Goal: Information Seeking & Learning: Find specific page/section

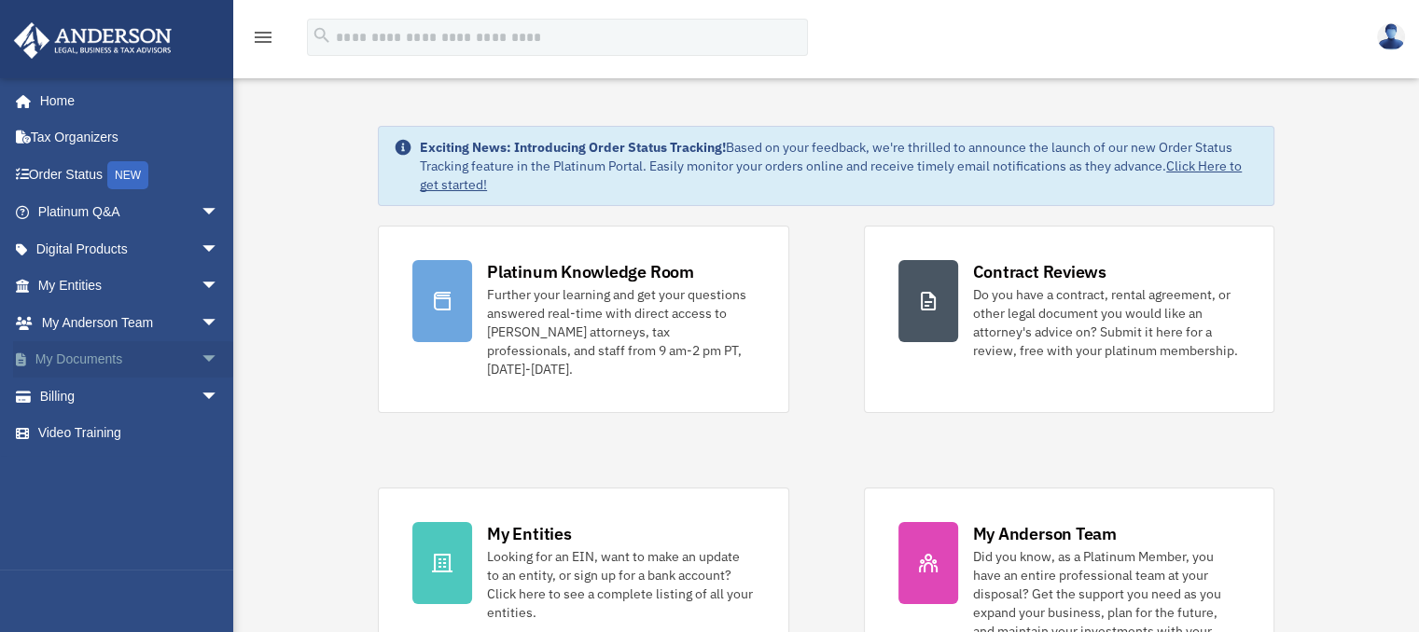
click at [101, 357] on link "My Documents arrow_drop_down" at bounding box center [130, 359] width 234 height 37
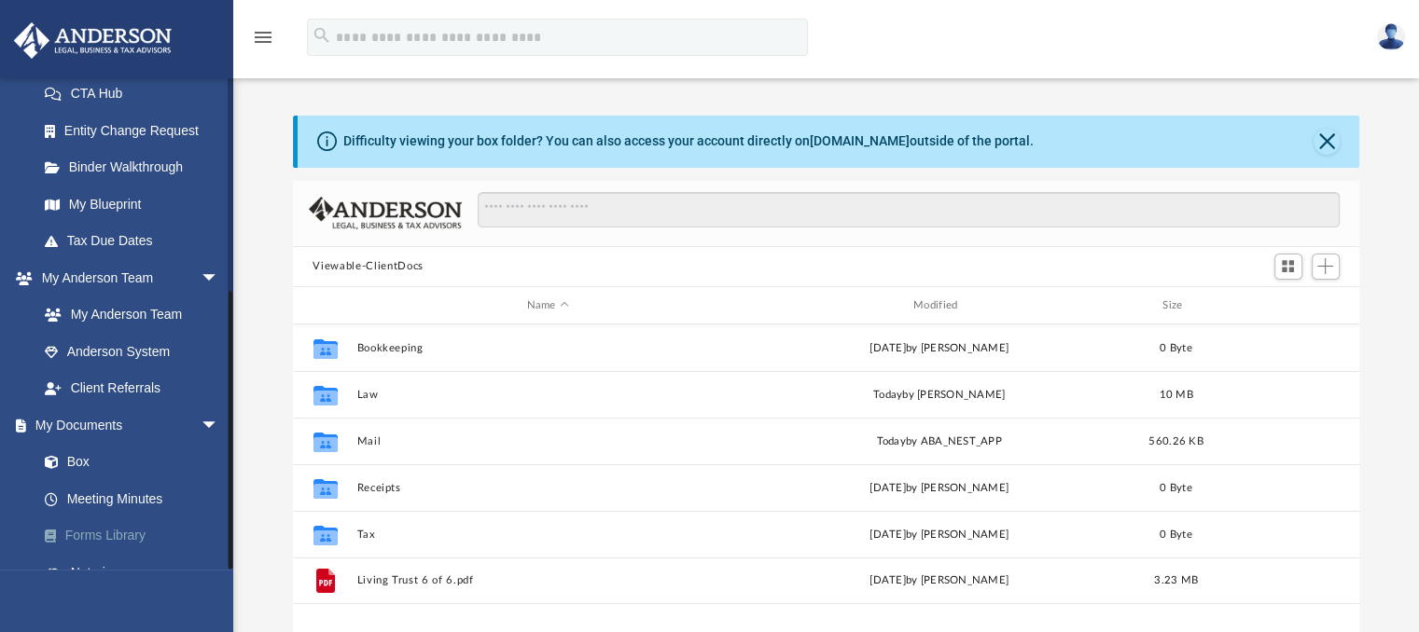
scroll to position [365, 0]
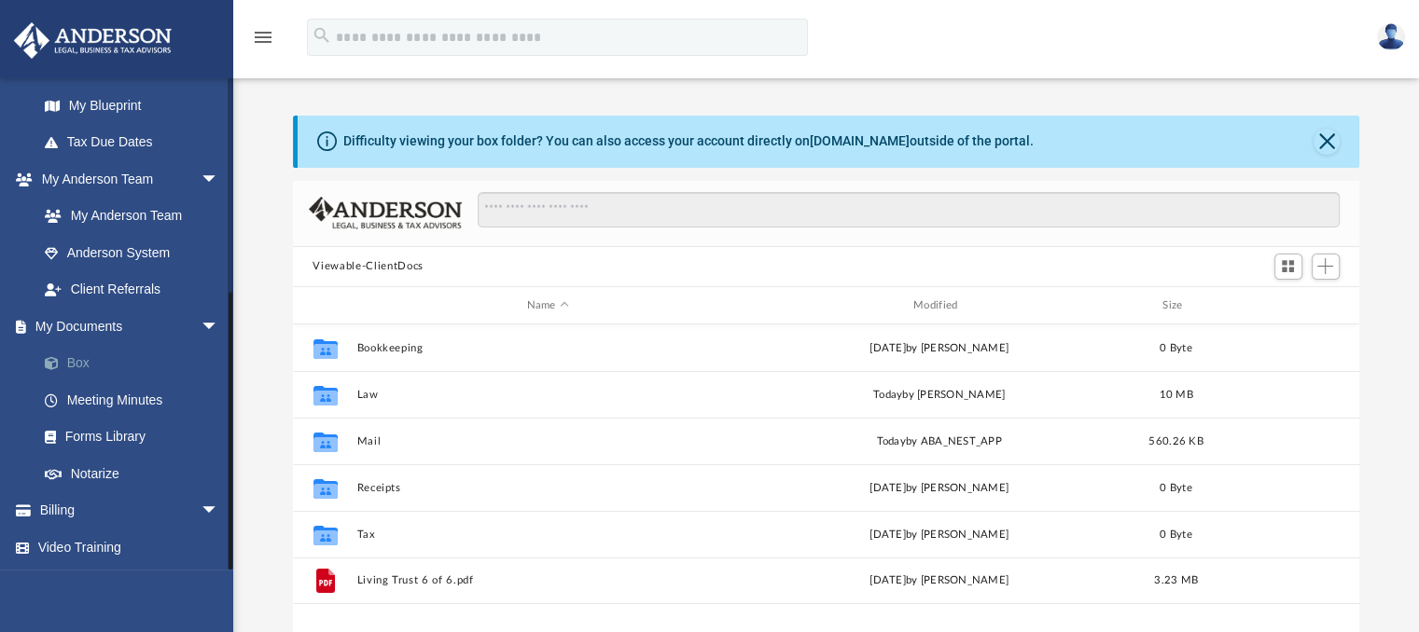
click at [81, 358] on link "Box" at bounding box center [136, 363] width 221 height 37
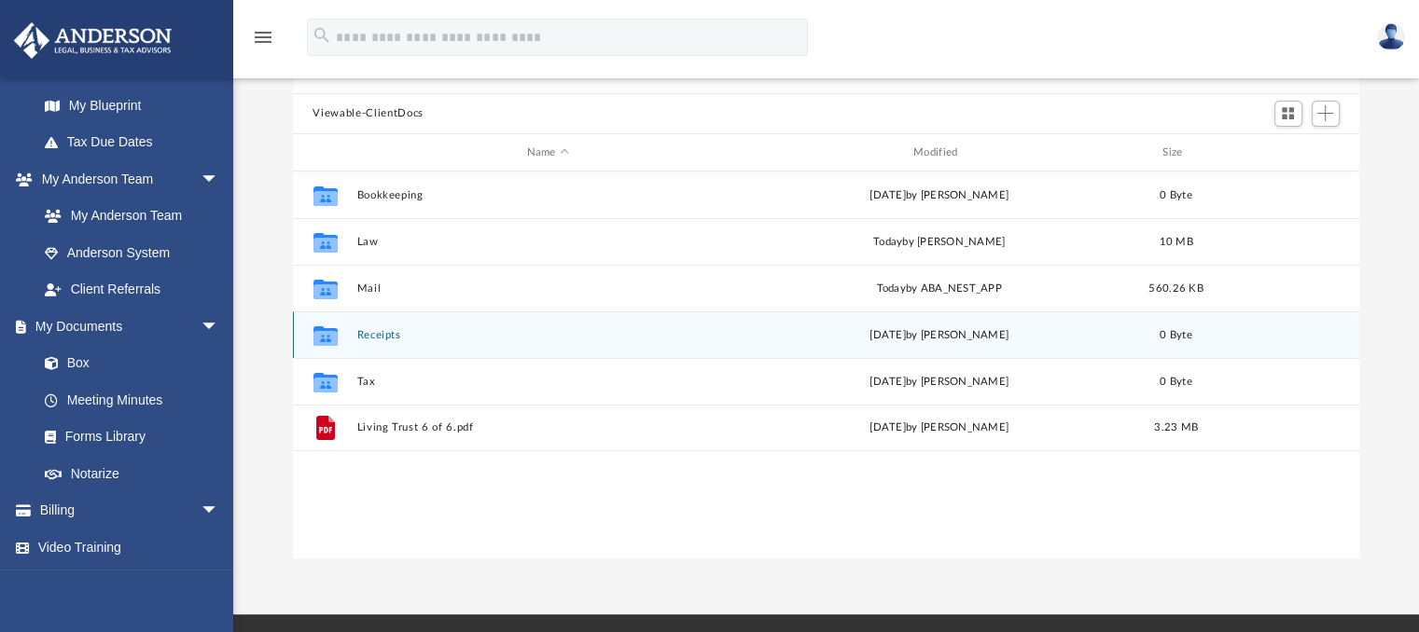
scroll to position [187, 0]
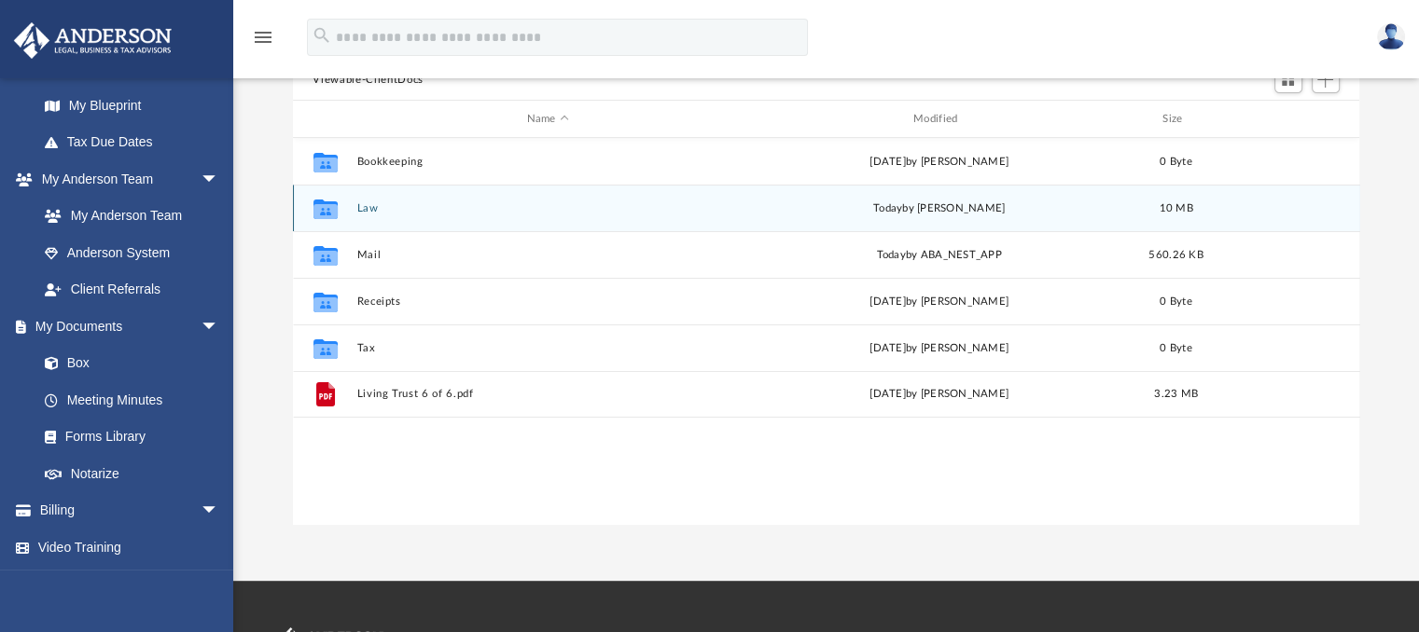
click at [369, 205] on button "Law" at bounding box center [547, 208] width 382 height 12
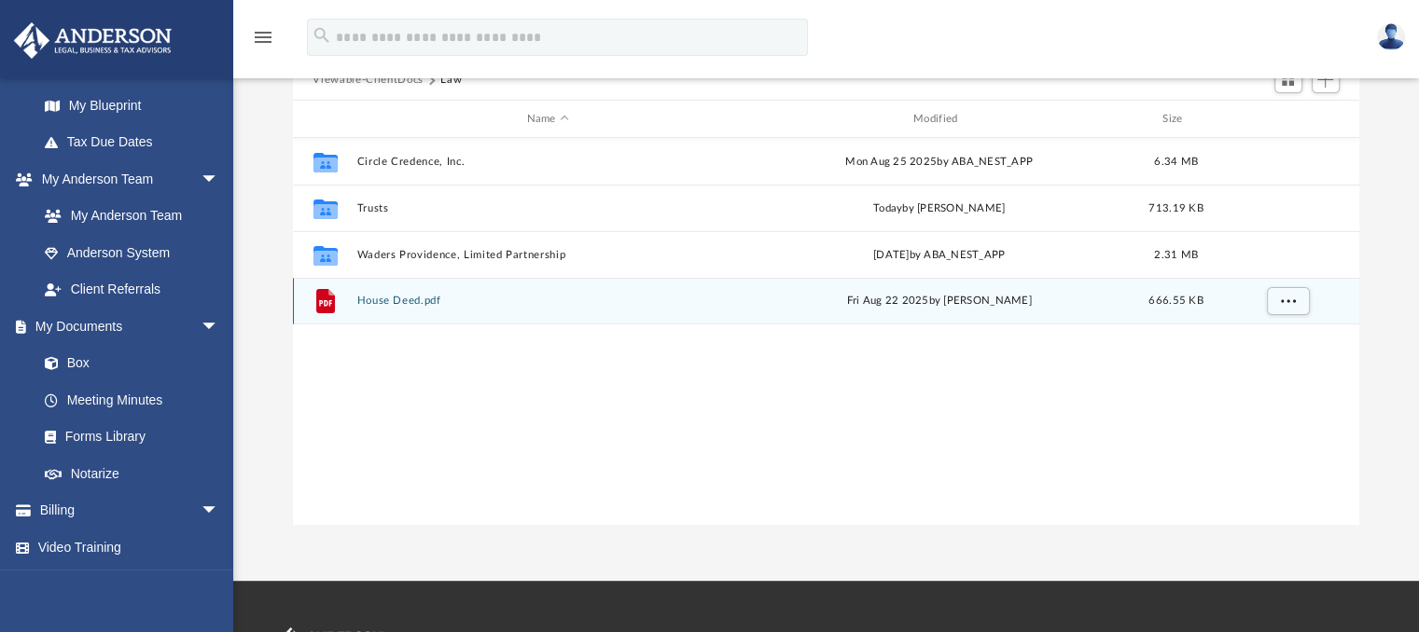
click at [384, 299] on button "House Deed.pdf" at bounding box center [547, 302] width 382 height 12
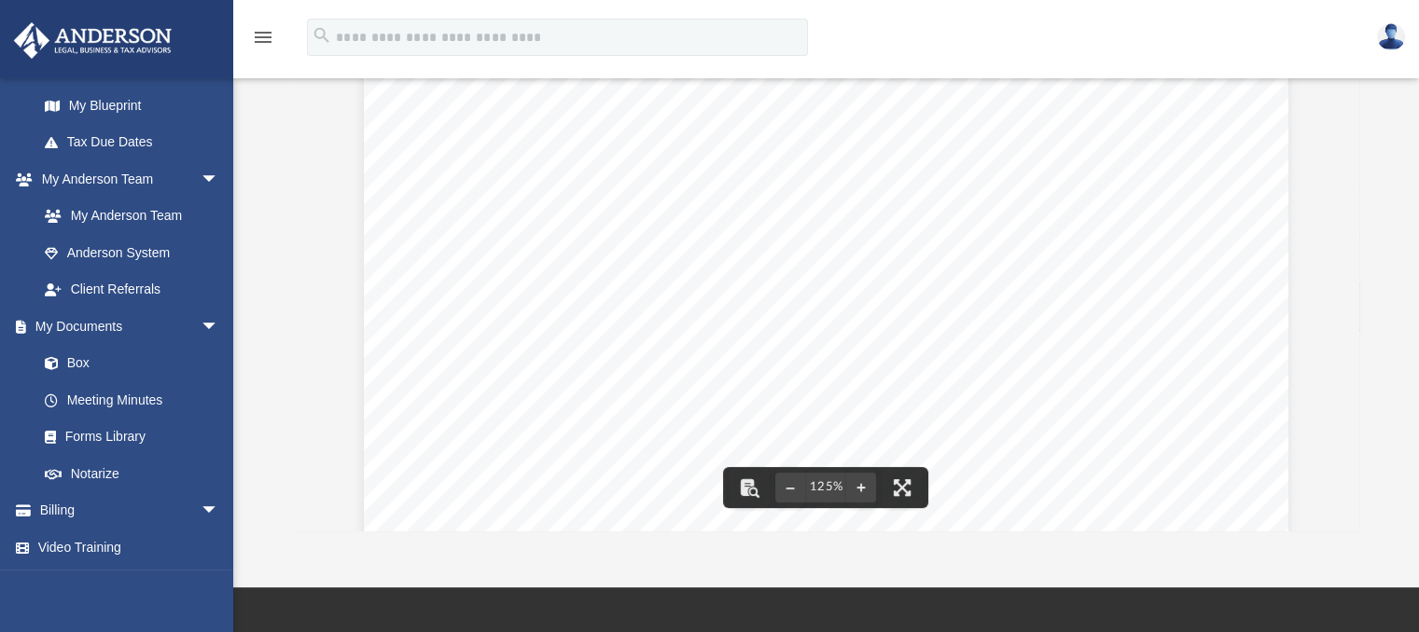
scroll to position [0, 0]
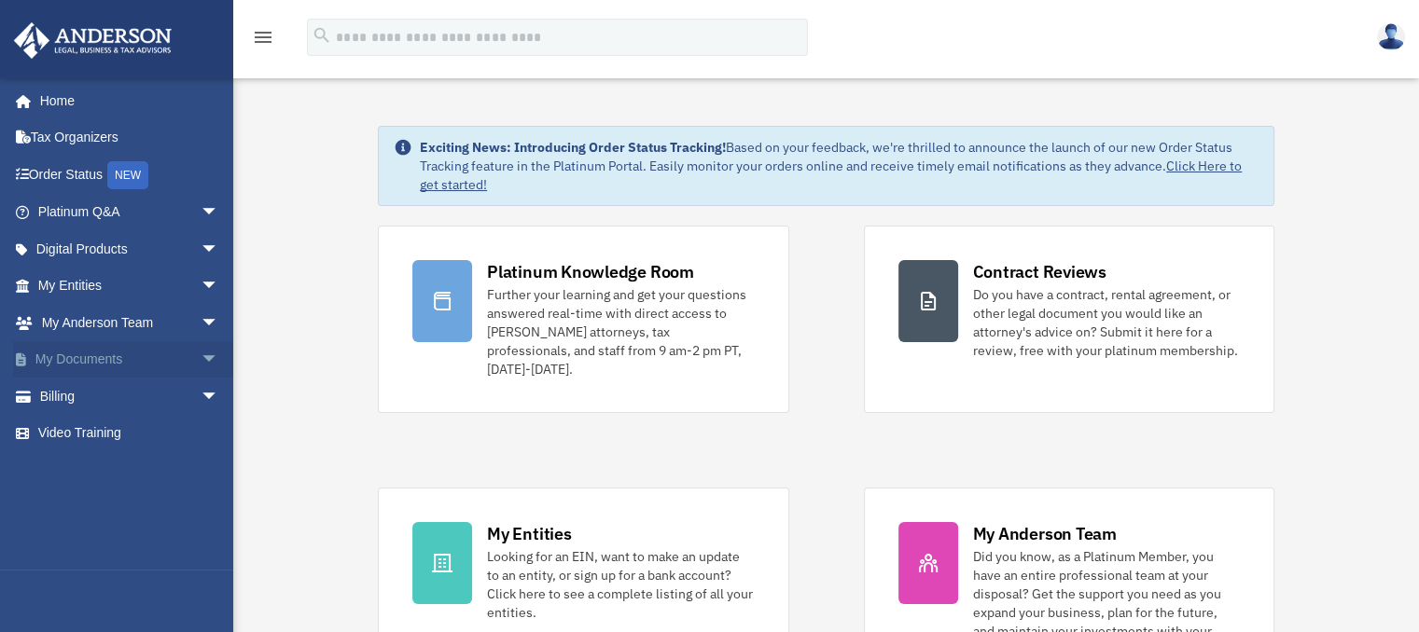
click at [95, 367] on link "My Documents arrow_drop_down" at bounding box center [130, 359] width 234 height 37
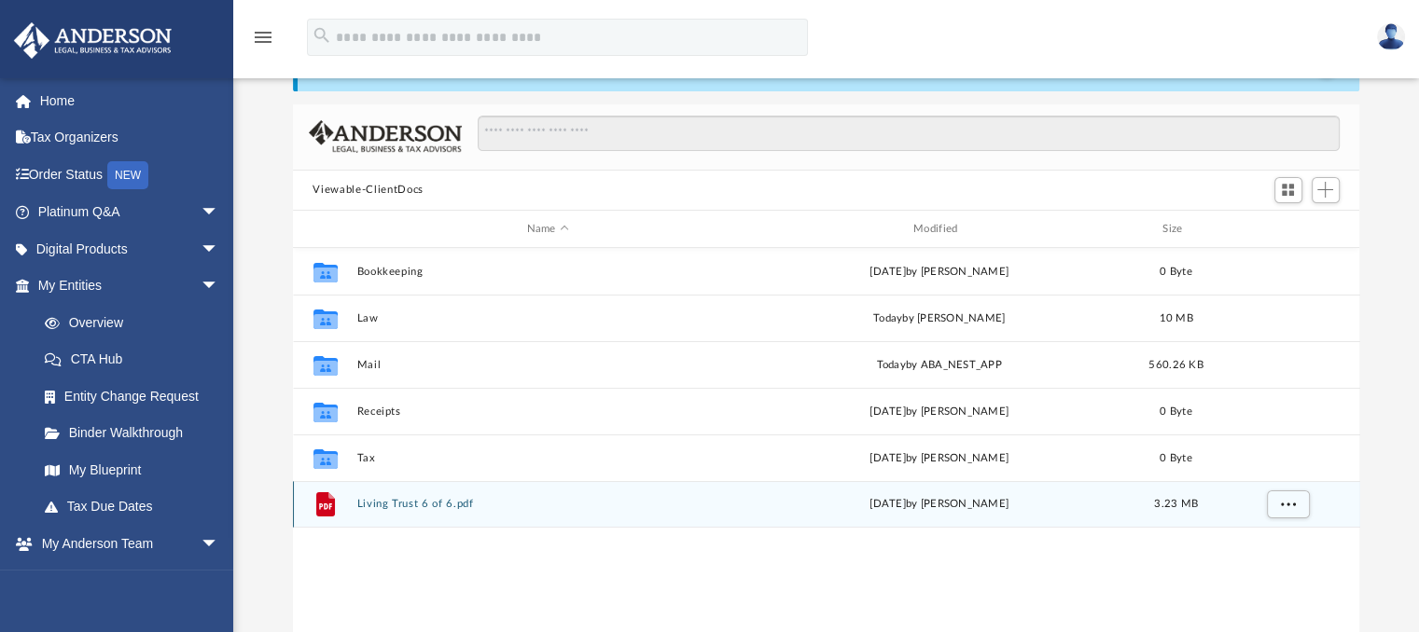
scroll to position [187, 0]
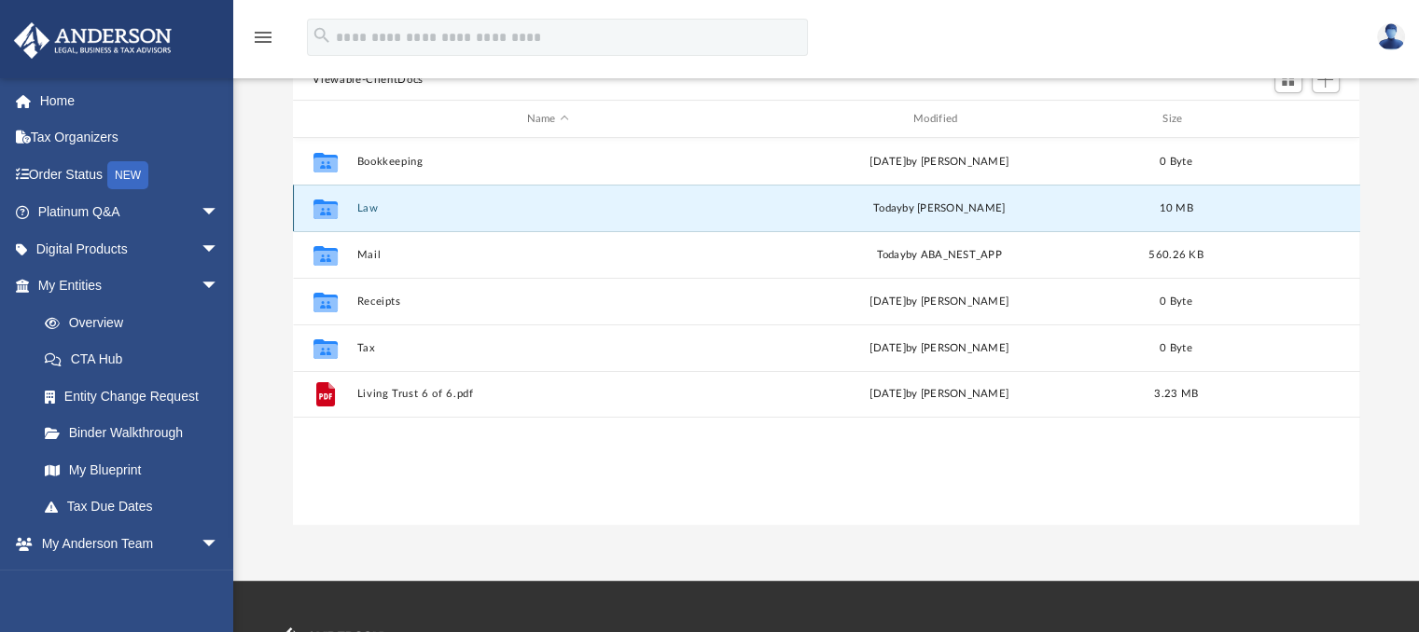
click at [363, 202] on button "Law" at bounding box center [547, 208] width 382 height 12
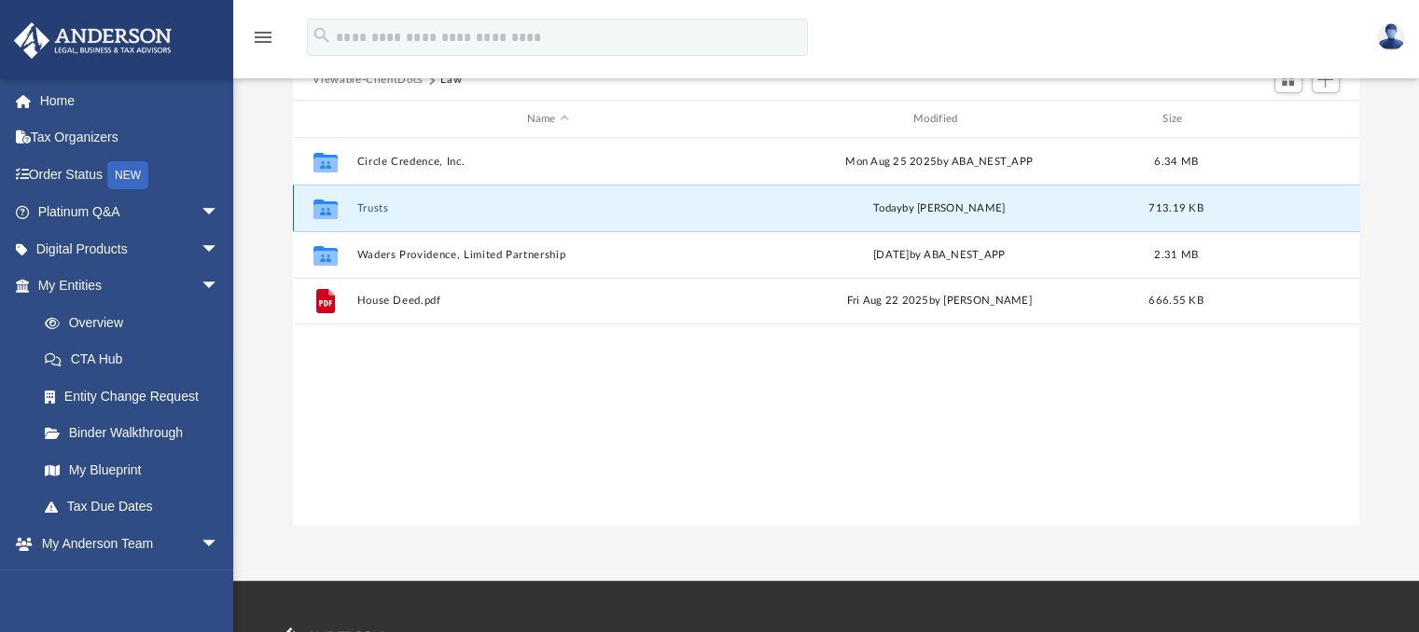
click at [368, 207] on button "Trusts" at bounding box center [547, 208] width 382 height 12
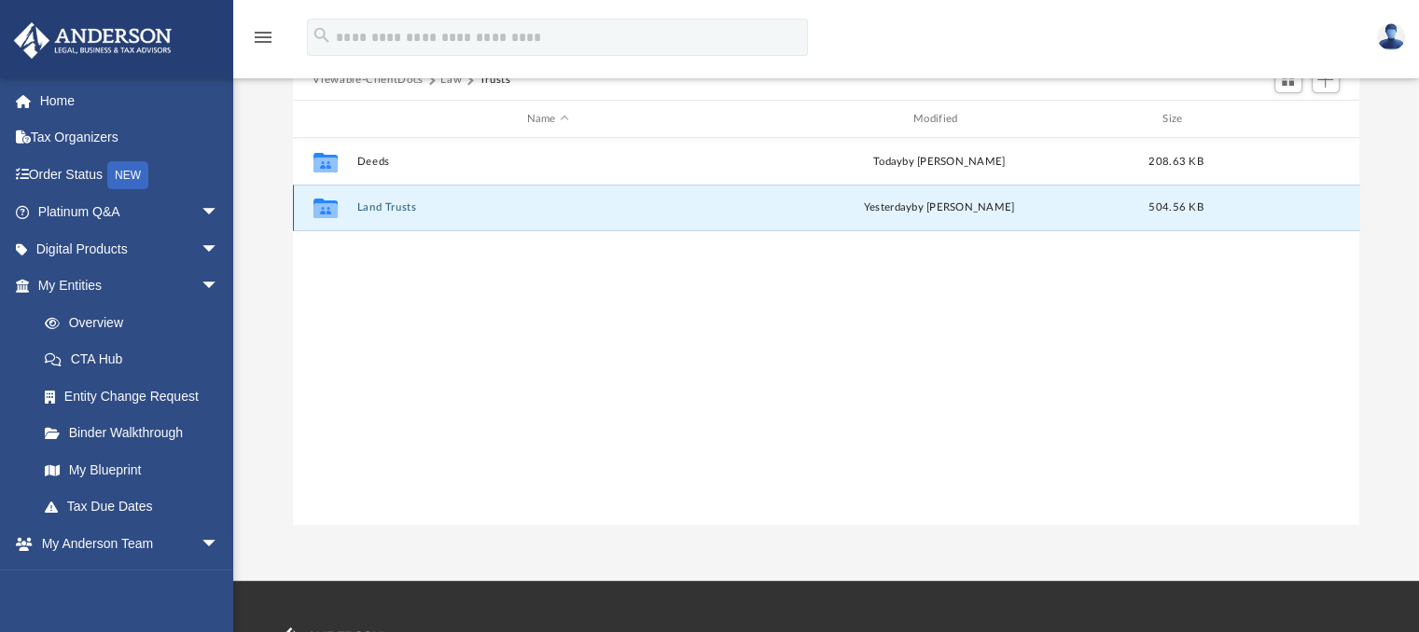
click at [373, 204] on button "Land Trusts" at bounding box center [547, 208] width 382 height 12
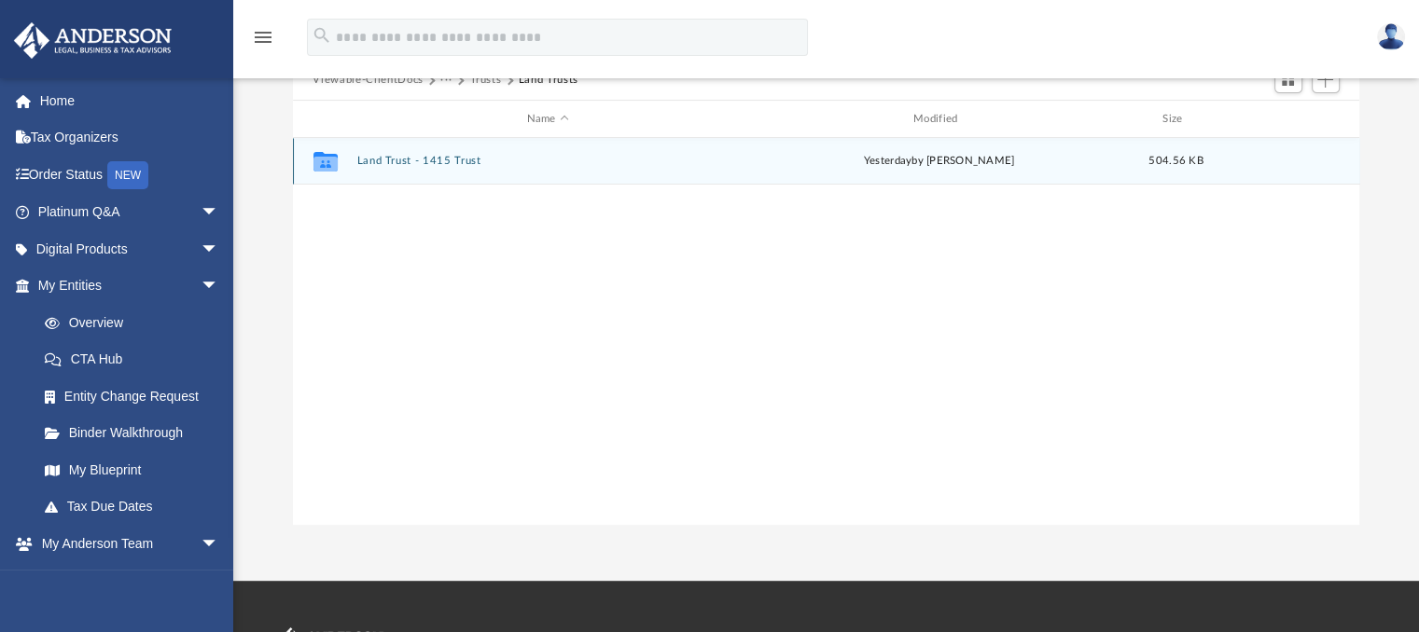
scroll to position [0, 0]
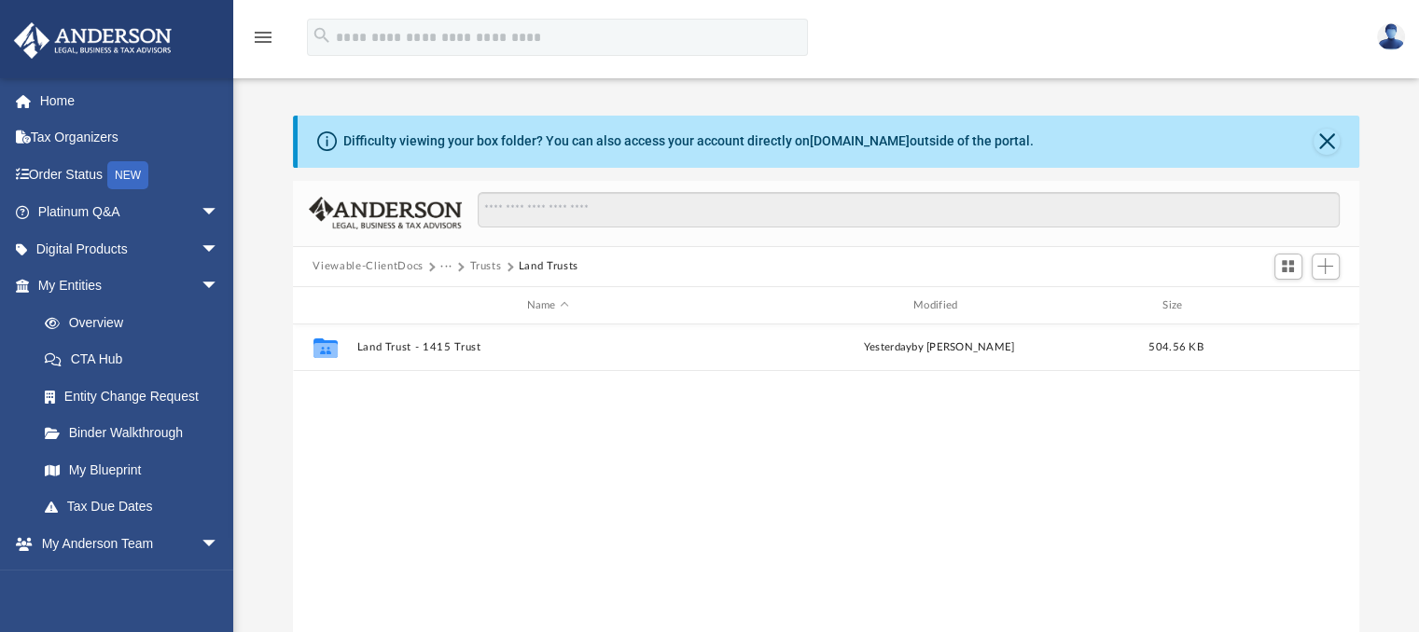
click at [475, 259] on button "Trusts" at bounding box center [485, 266] width 32 height 17
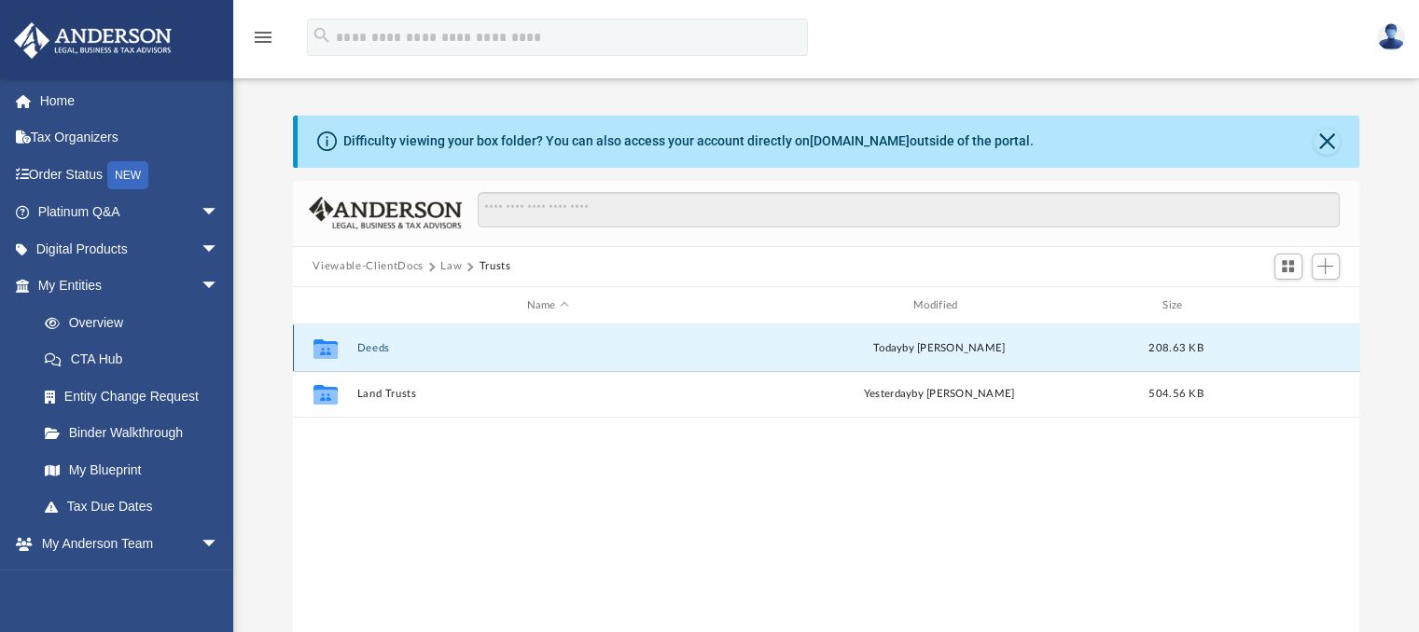
click at [372, 348] on button "Deeds" at bounding box center [547, 348] width 382 height 12
click at [368, 347] on button "Deed - 1415 Lake Crest Drive" at bounding box center [547, 348] width 382 height 12
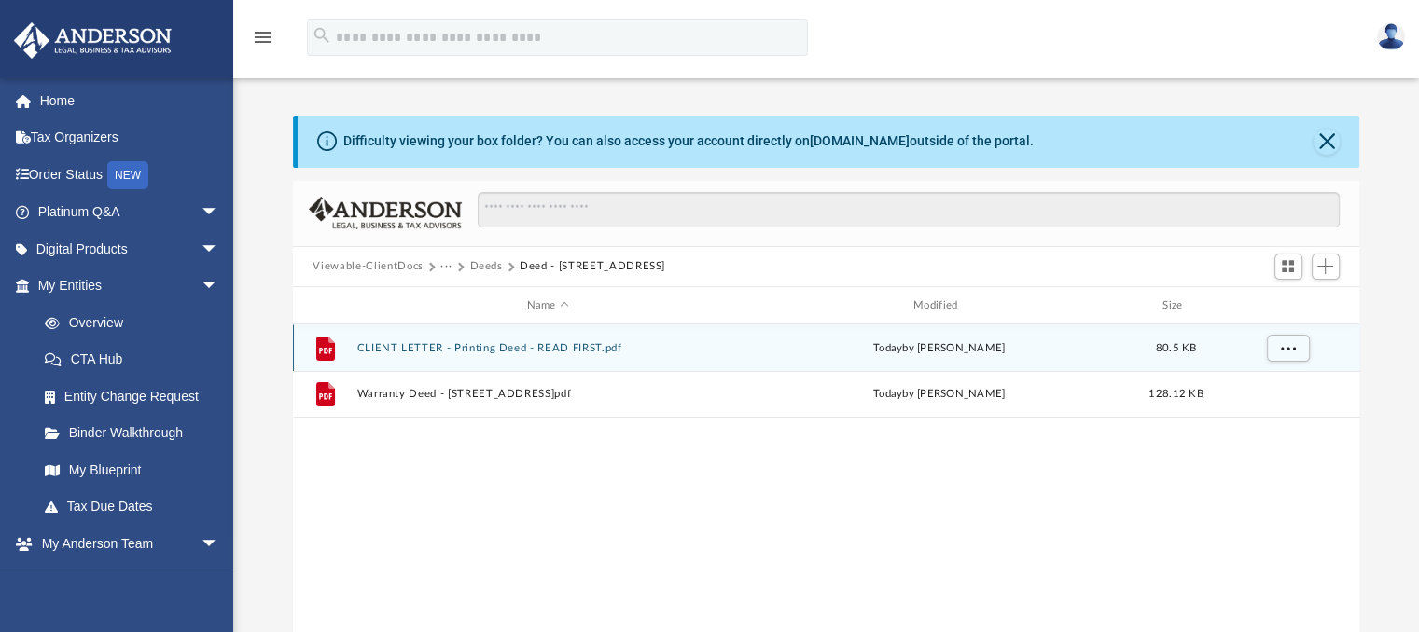
click at [390, 344] on button "CLIENT LETTER - Printing Deed - READ FIRST.pdf" at bounding box center [547, 348] width 382 height 12
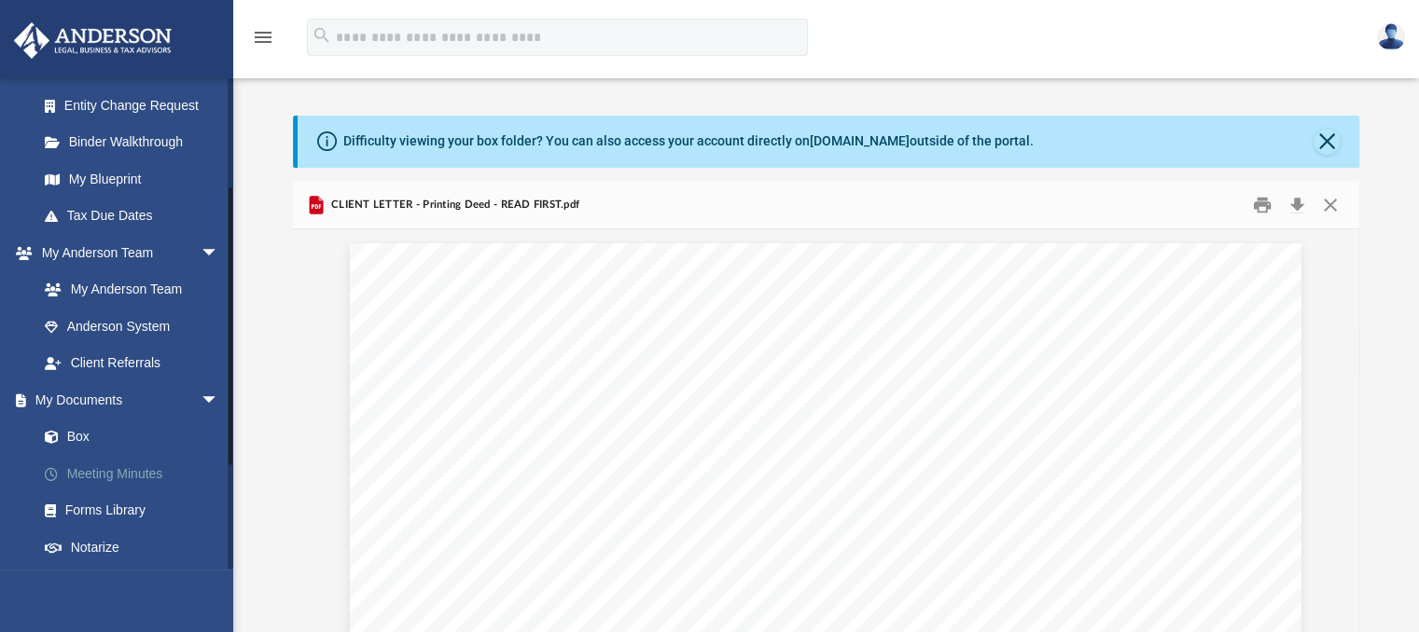
scroll to position [365, 0]
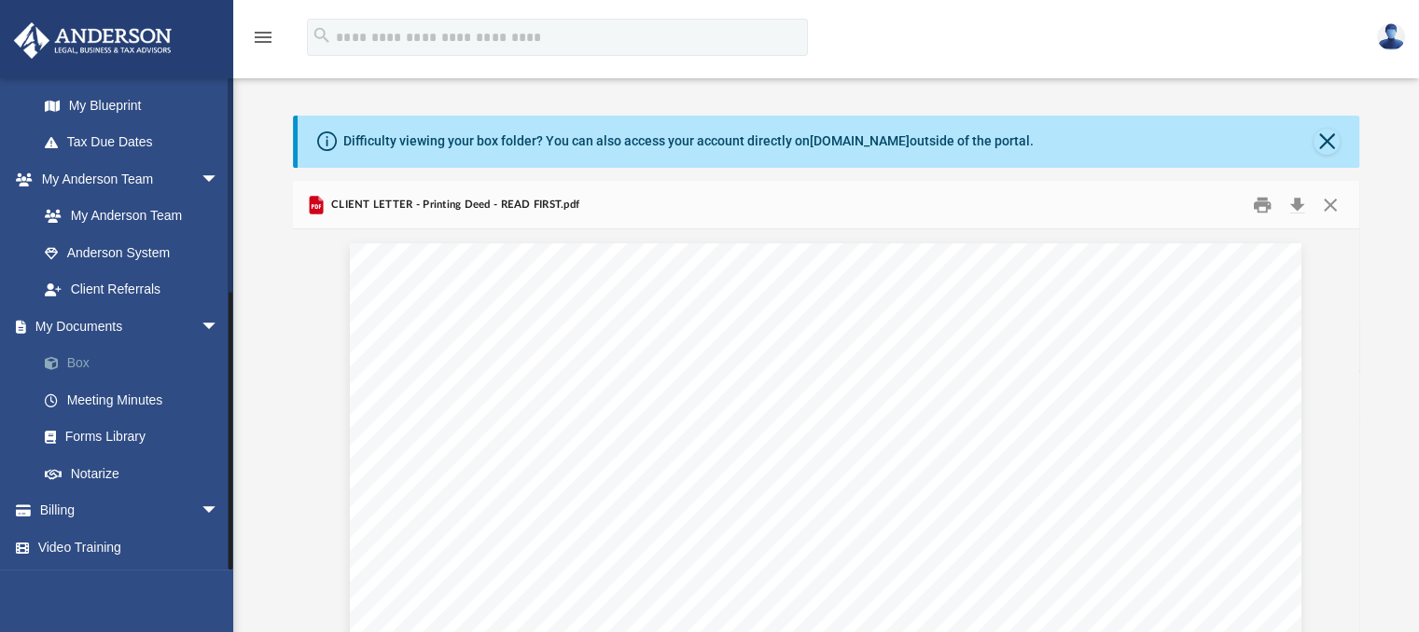
click at [76, 359] on link "Box" at bounding box center [136, 363] width 221 height 37
click at [1326, 202] on button "Close" at bounding box center [1330, 204] width 34 height 29
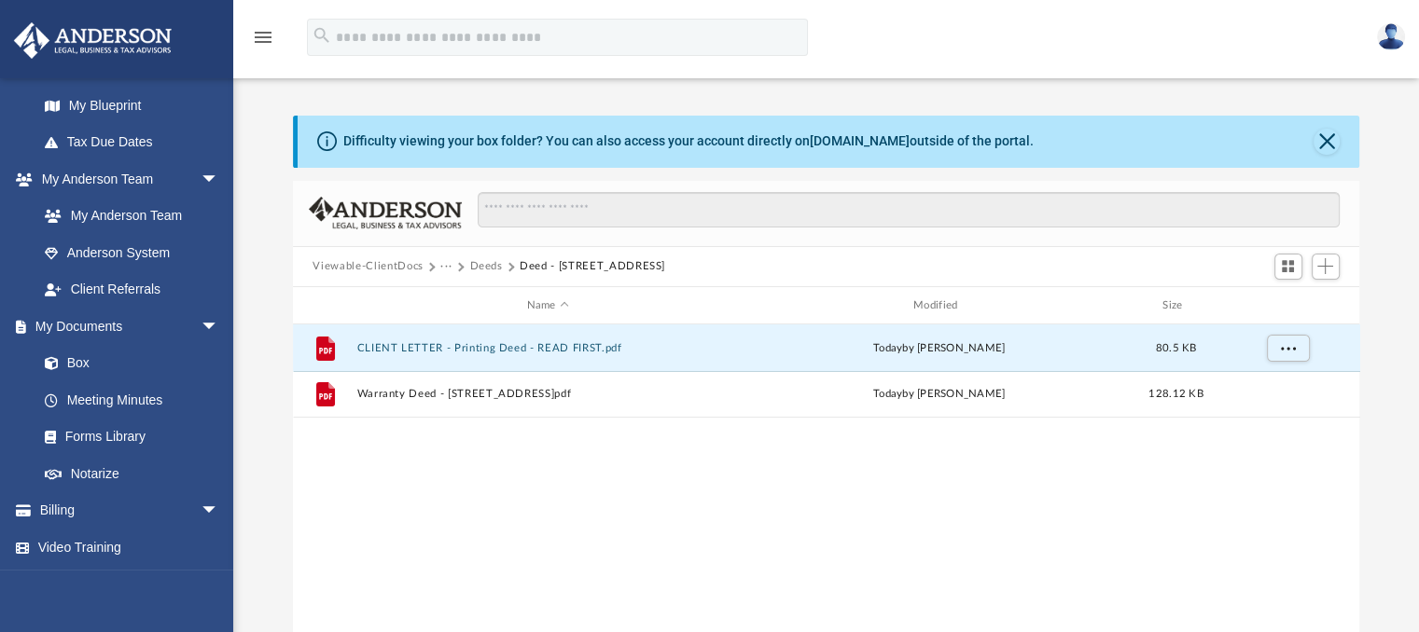
click at [481, 260] on button "Deeds" at bounding box center [485, 266] width 33 height 17
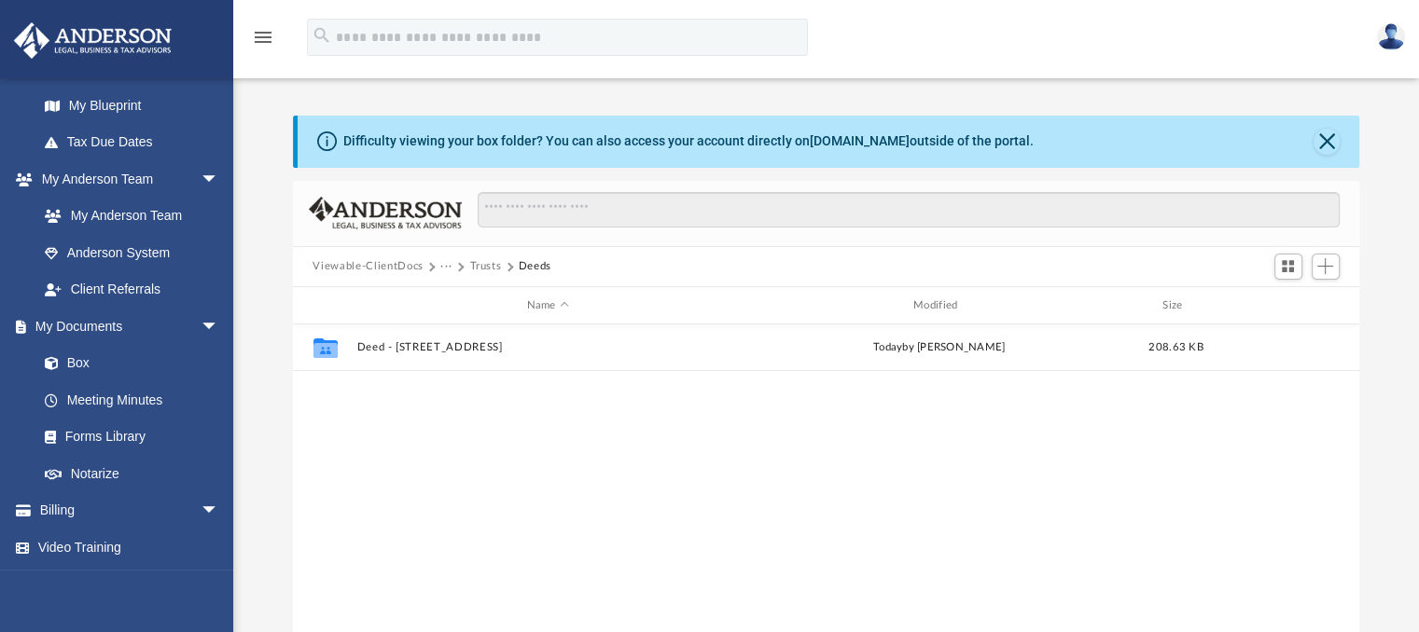
click at [486, 265] on button "Trusts" at bounding box center [485, 266] width 32 height 17
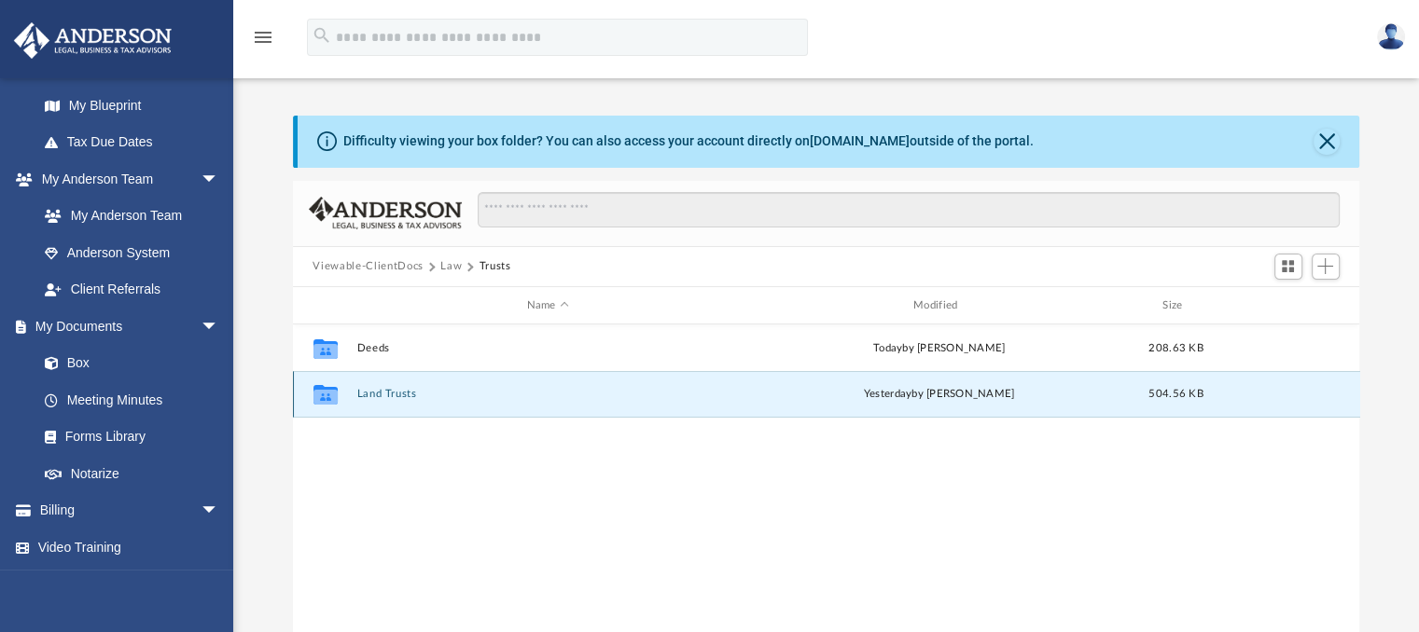
click at [368, 393] on button "Land Trusts" at bounding box center [547, 395] width 382 height 12
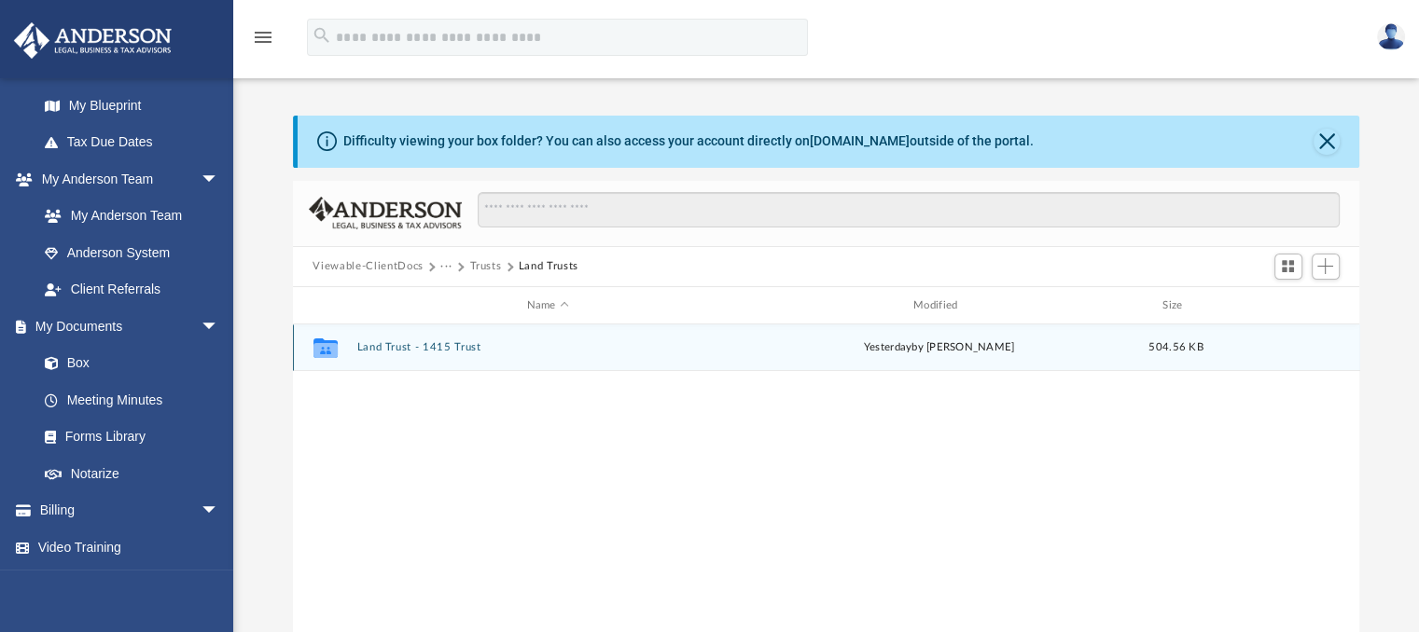
click at [396, 346] on button "Land Trust - 1415 Trust" at bounding box center [547, 348] width 382 height 12
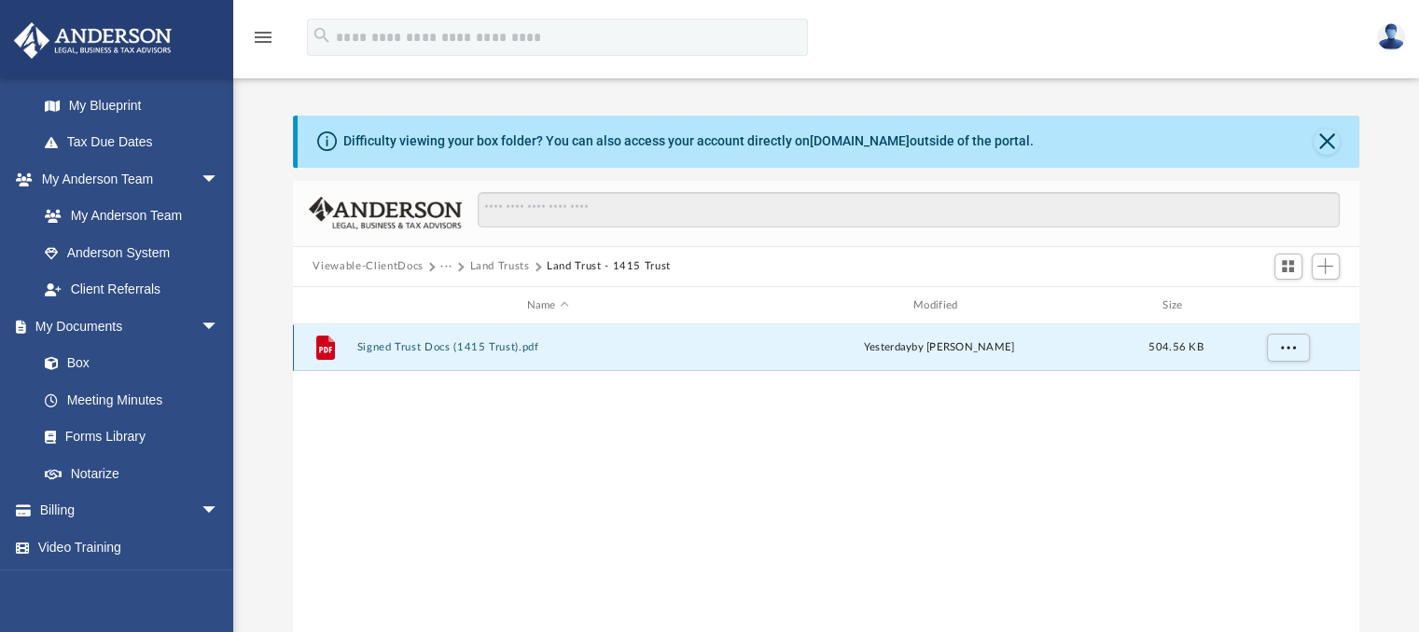
click at [392, 345] on button "Signed Trust Docs (1415 Trust).pdf" at bounding box center [547, 348] width 382 height 12
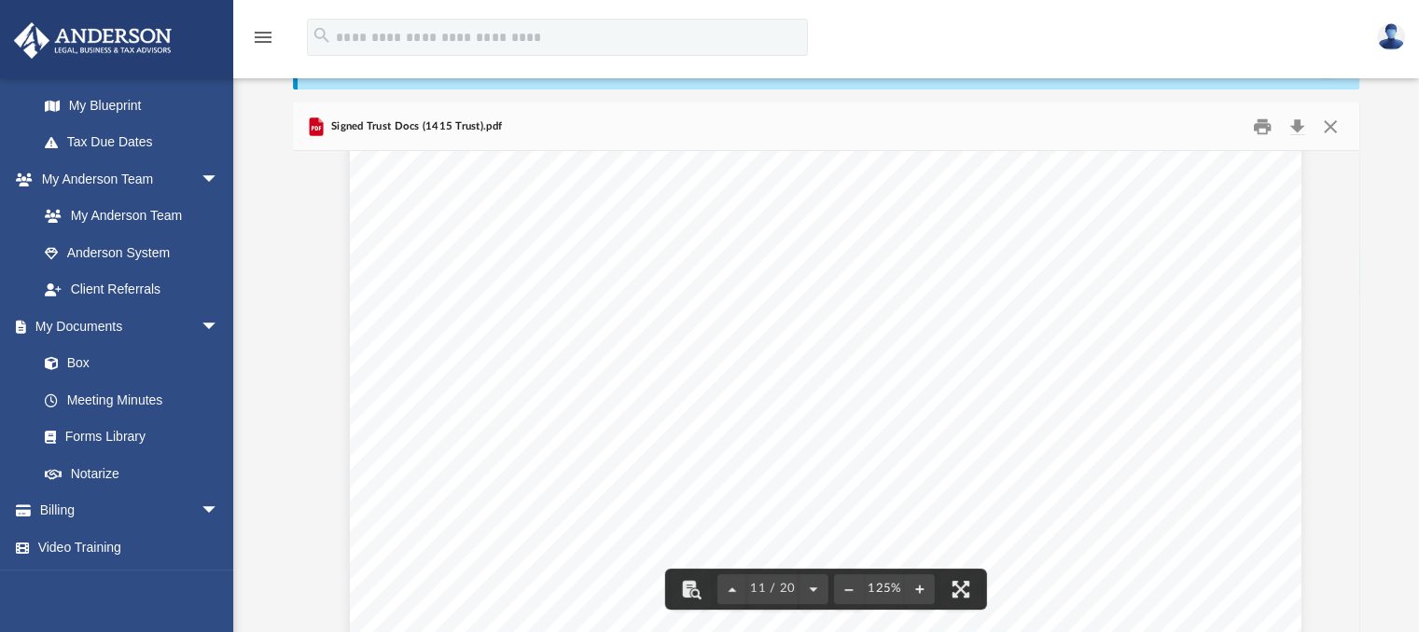
scroll to position [13246, 0]
click at [1213, 389] on div "1415 Trust Page 6 of 14 terminate and the resigning Trustee shall deliver all b…" at bounding box center [825, 127] width 951 height 1231
drag, startPoint x: 1213, startPoint y: 389, endPoint x: 1226, endPoint y: 431, distance: 44.0
click at [1226, 431] on div "1415 Trust Page 6 of 14 terminate and the resigning Trustee shall deliver all b…" at bounding box center [825, 127] width 951 height 1231
click at [1188, 296] on div "1415 Trust Page 6 of 14 terminate and the resigning Trustee shall deliver all b…" at bounding box center [825, 127] width 951 height 1231
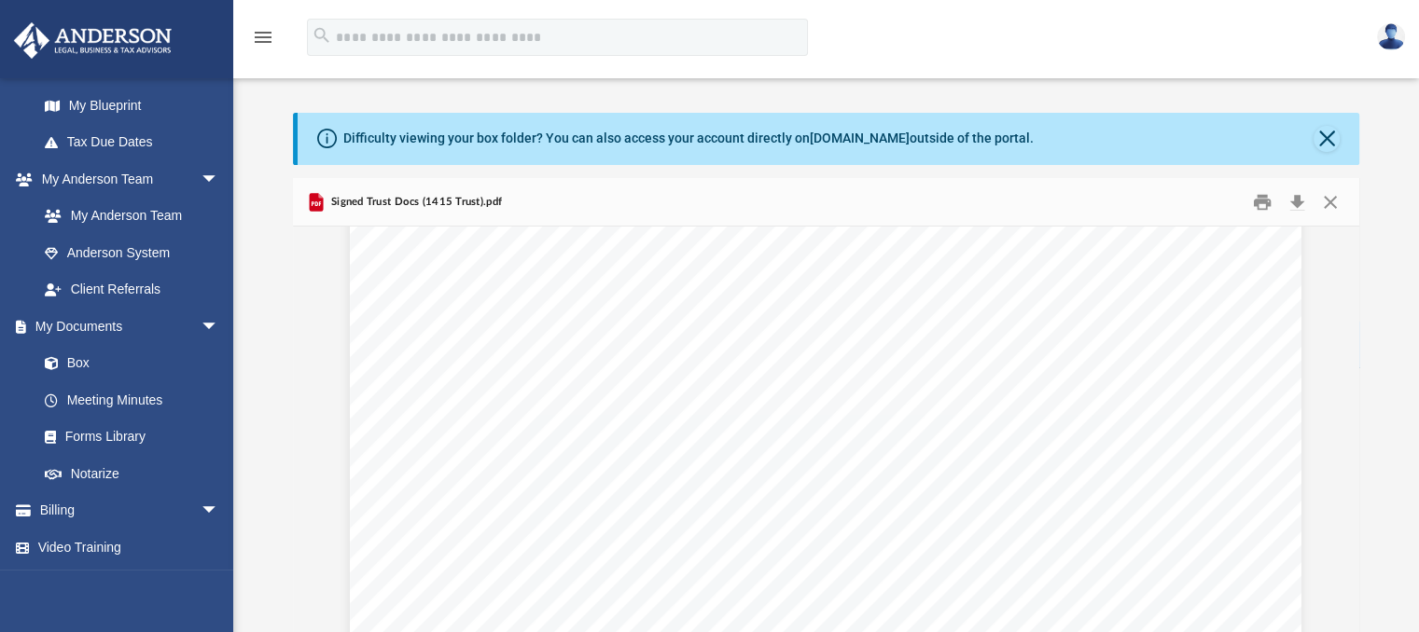
scroll to position [24704, 0]
click at [1327, 199] on button "Close" at bounding box center [1330, 201] width 34 height 29
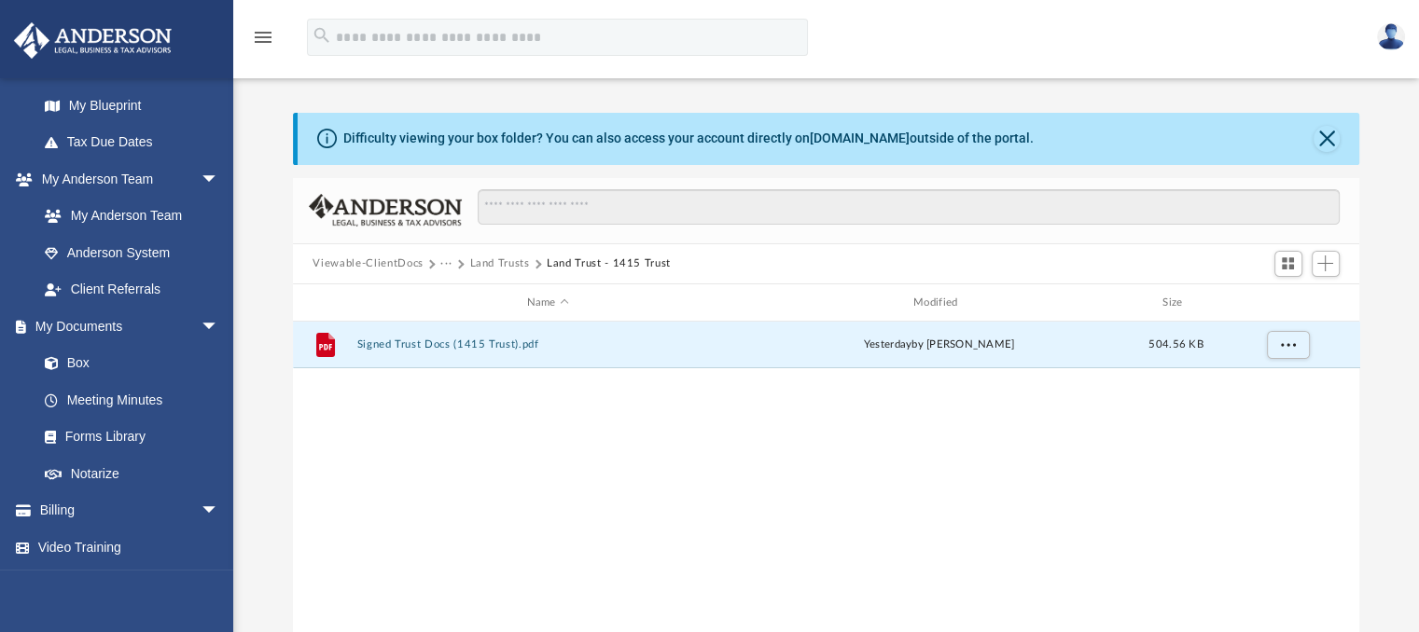
click at [390, 256] on button "Viewable-ClientDocs" at bounding box center [367, 264] width 110 height 17
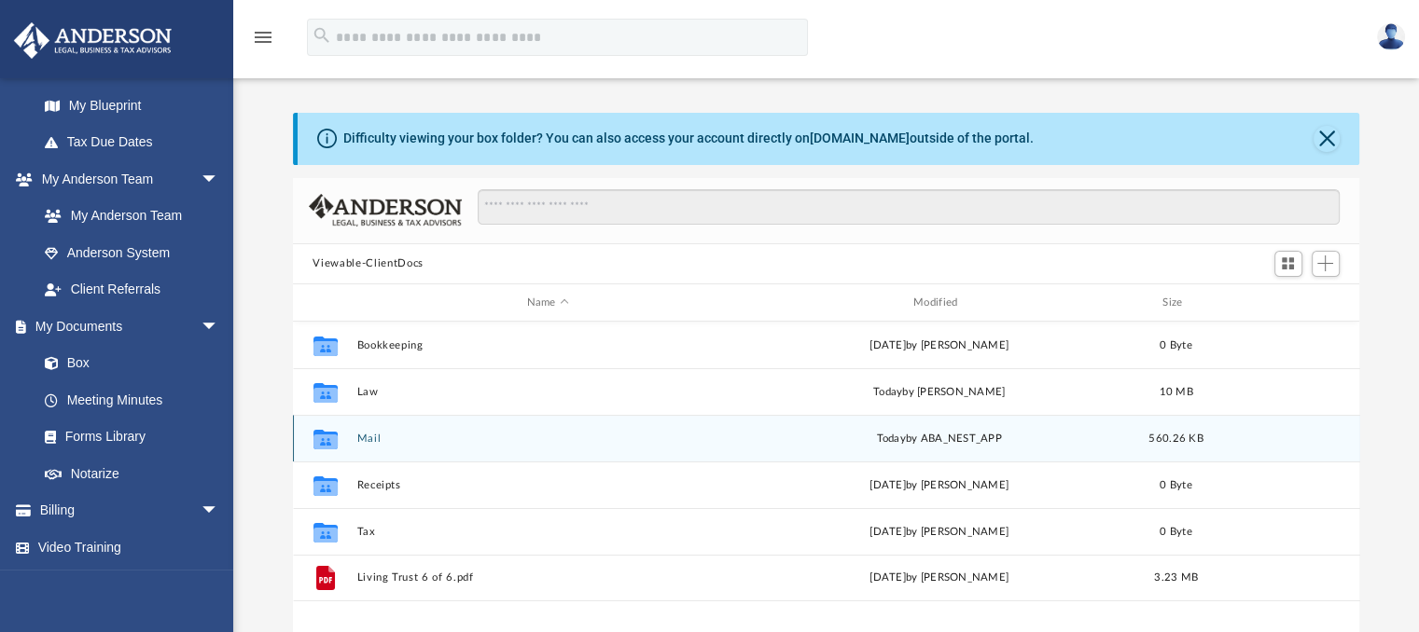
click at [370, 437] on button "Mail" at bounding box center [547, 439] width 382 height 12
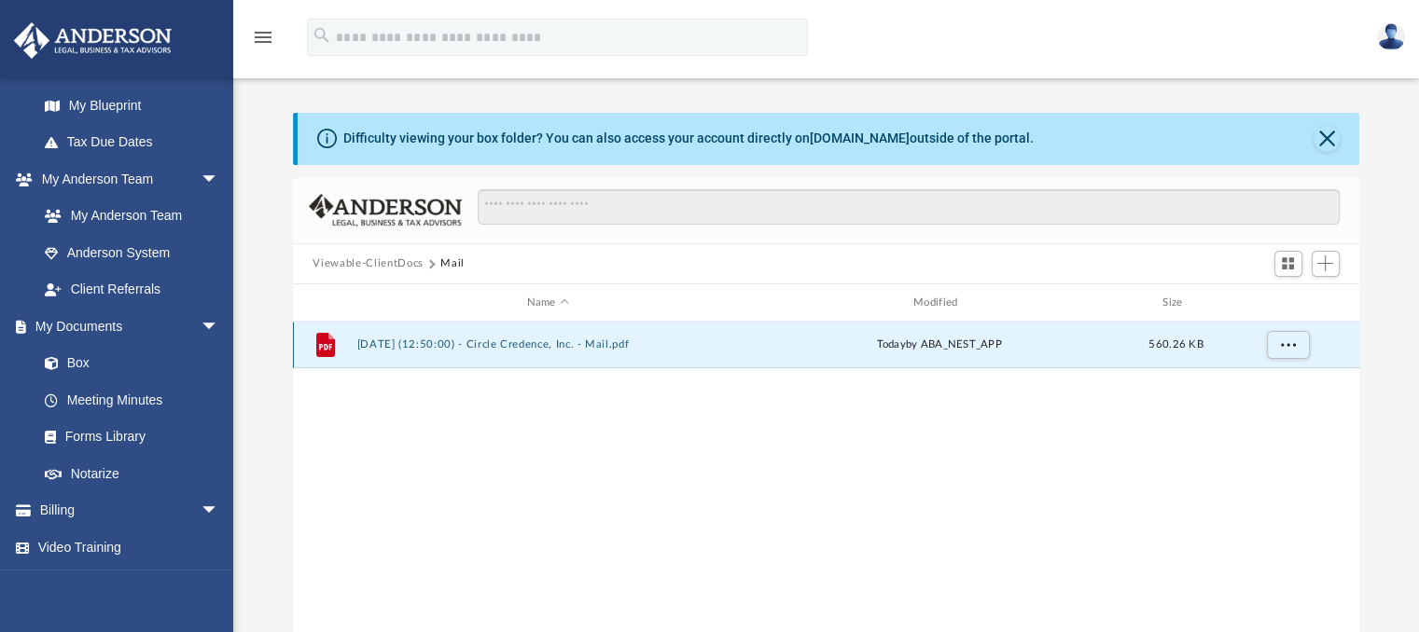
click at [493, 340] on button "2025.09.09 (12:50:00) - Circle Credence, Inc. - Mail.pdf" at bounding box center [547, 346] width 382 height 12
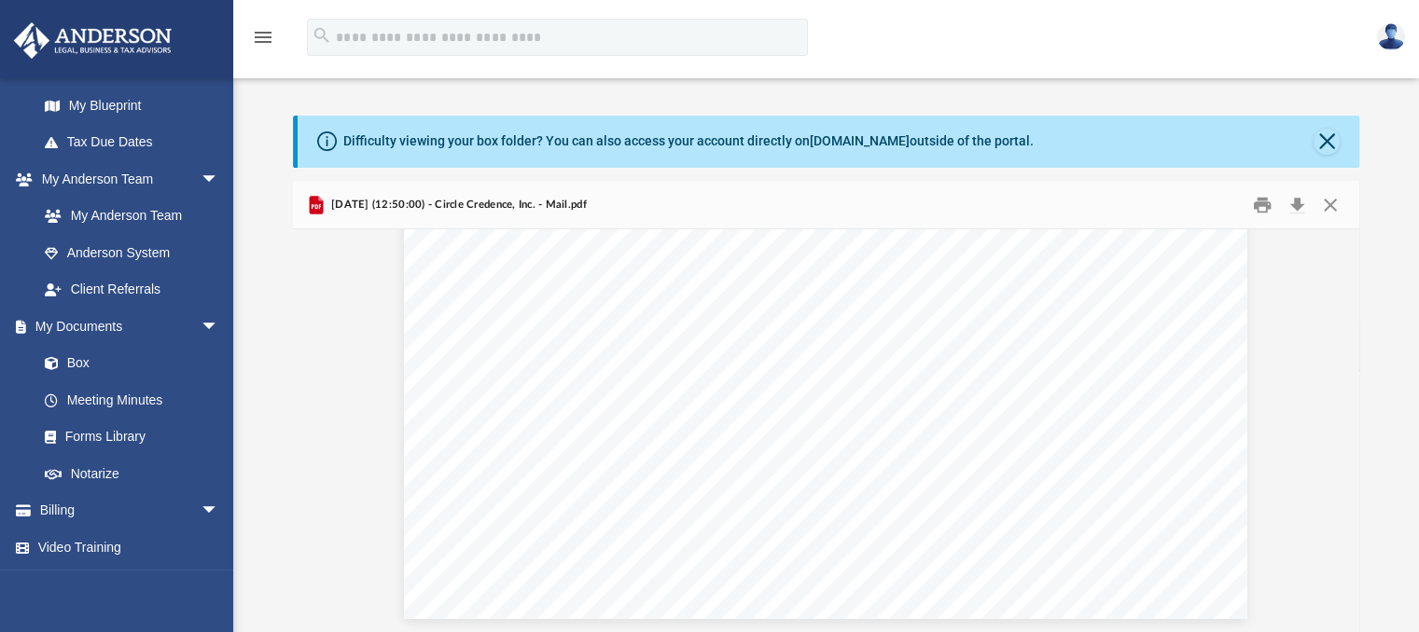
scroll to position [560, 0]
click at [1330, 202] on button "Close" at bounding box center [1330, 204] width 34 height 29
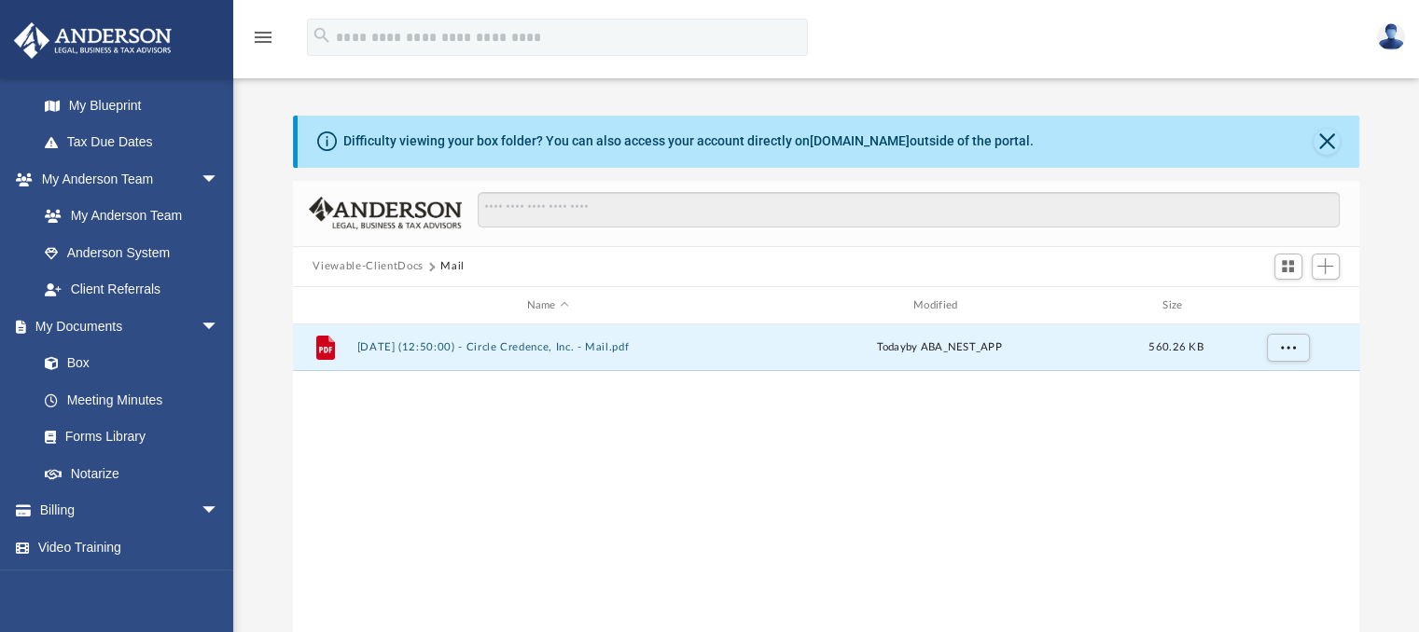
click at [382, 262] on button "Viewable-ClientDocs" at bounding box center [367, 266] width 110 height 17
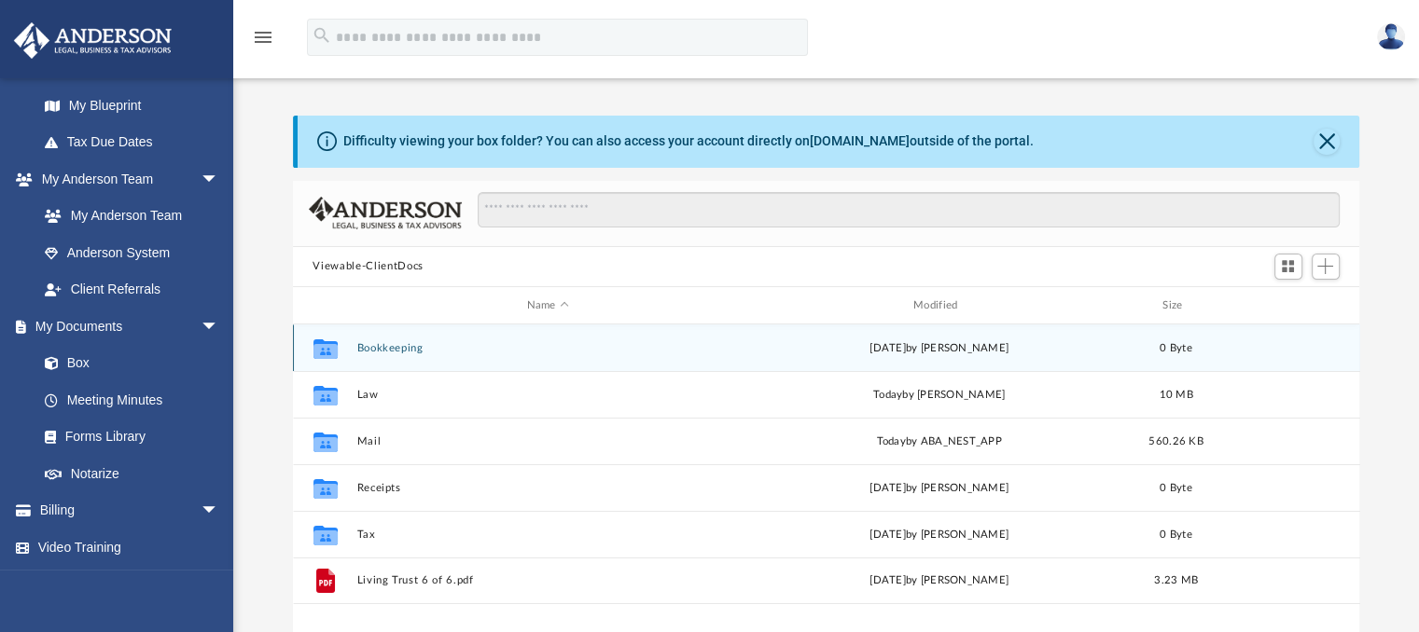
click at [380, 344] on button "Bookkeeping" at bounding box center [547, 348] width 382 height 12
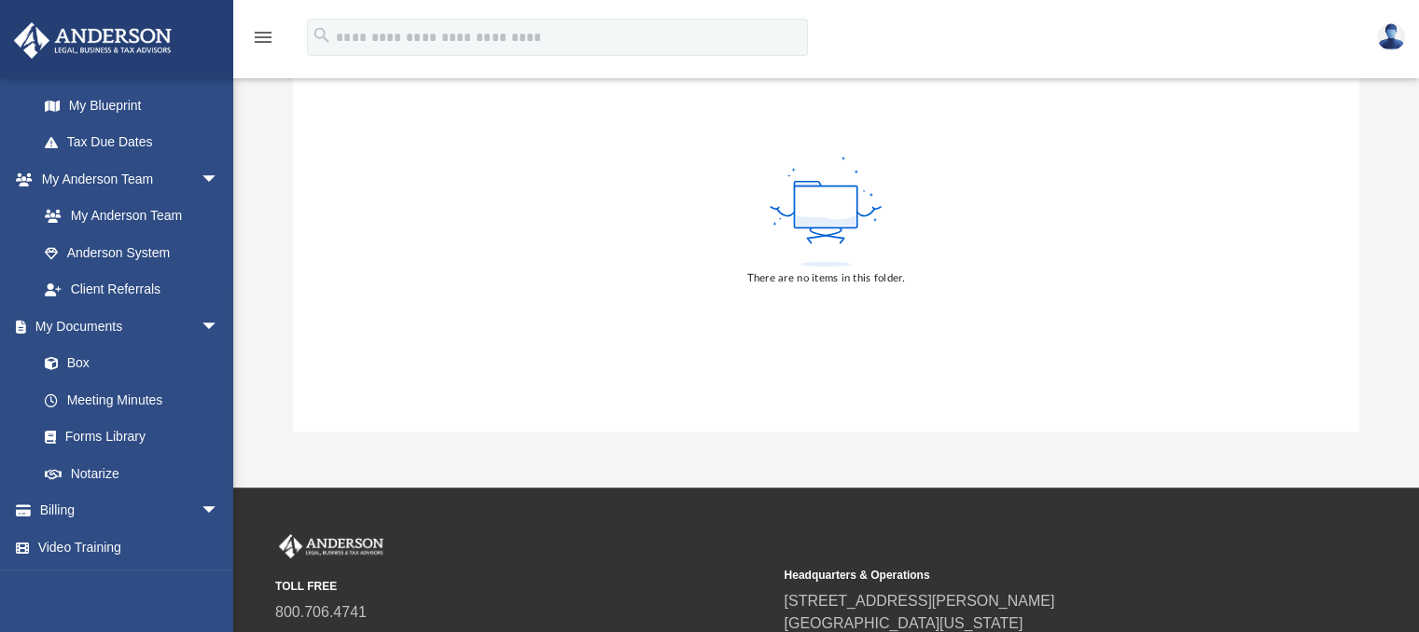
scroll to position [0, 0]
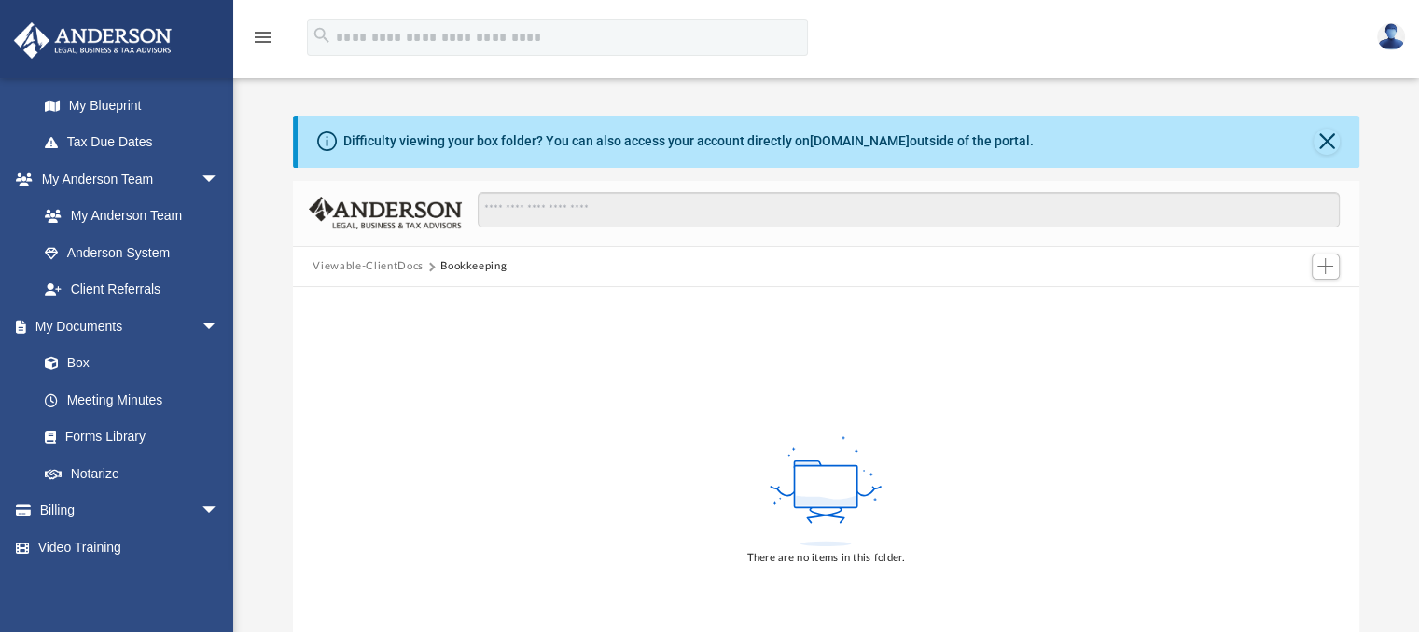
click at [340, 264] on button "Viewable-ClientDocs" at bounding box center [367, 266] width 110 height 17
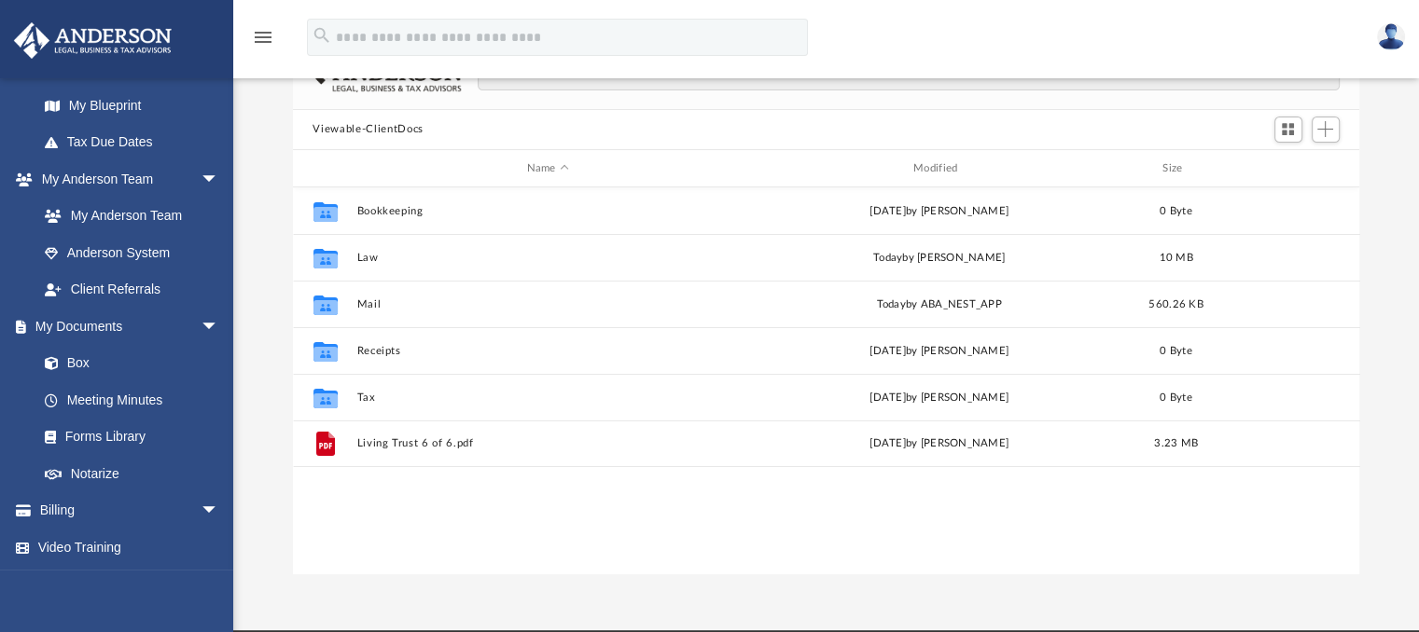
scroll to position [187, 0]
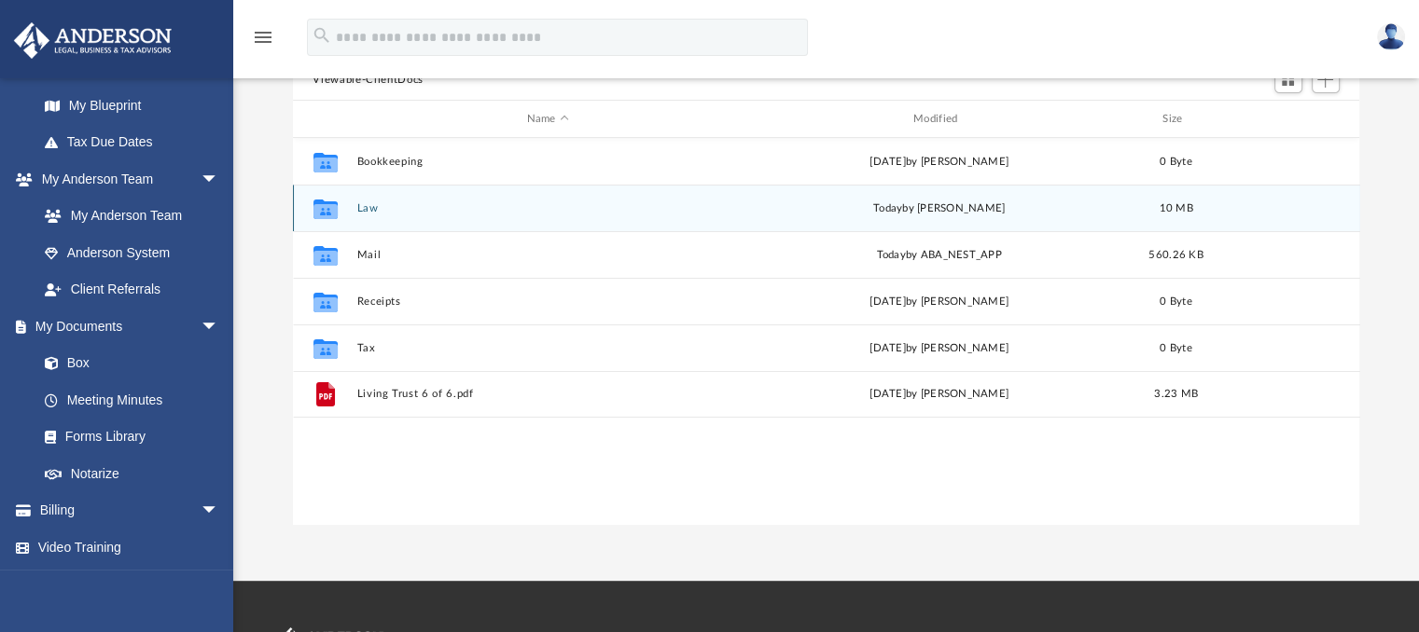
click at [366, 202] on button "Law" at bounding box center [547, 208] width 382 height 12
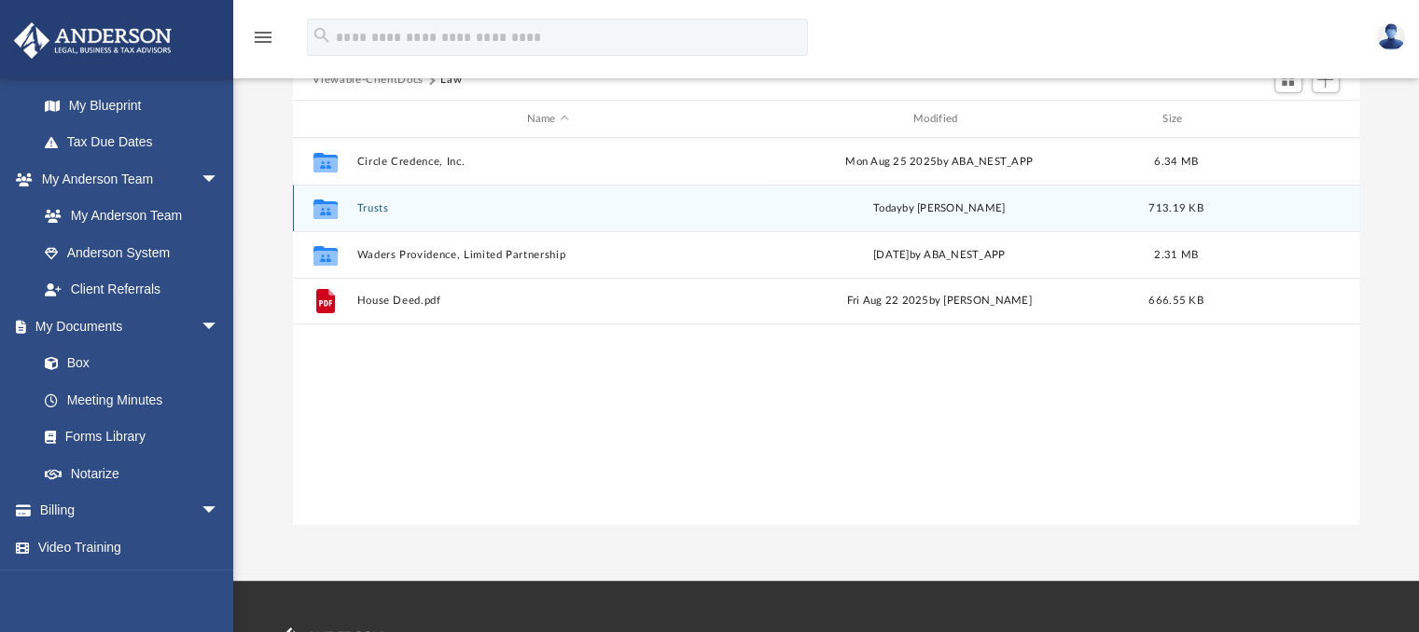
click at [373, 209] on button "Trusts" at bounding box center [547, 208] width 382 height 12
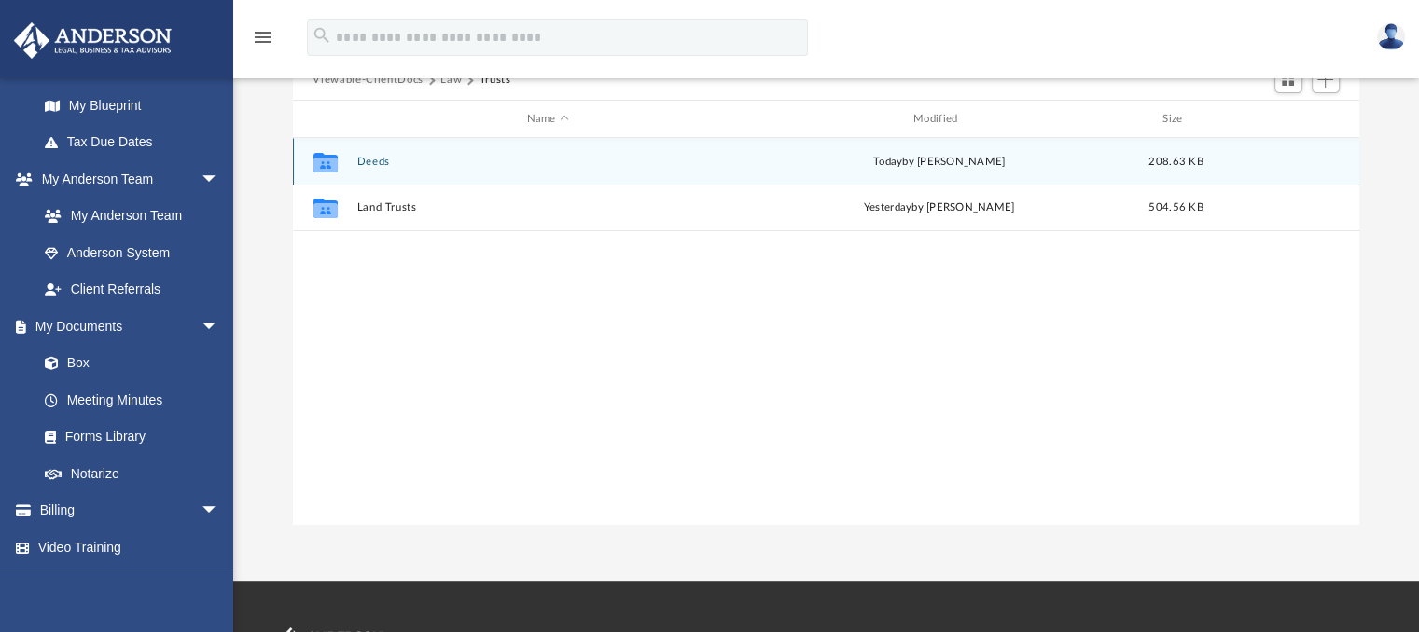
scroll to position [0, 0]
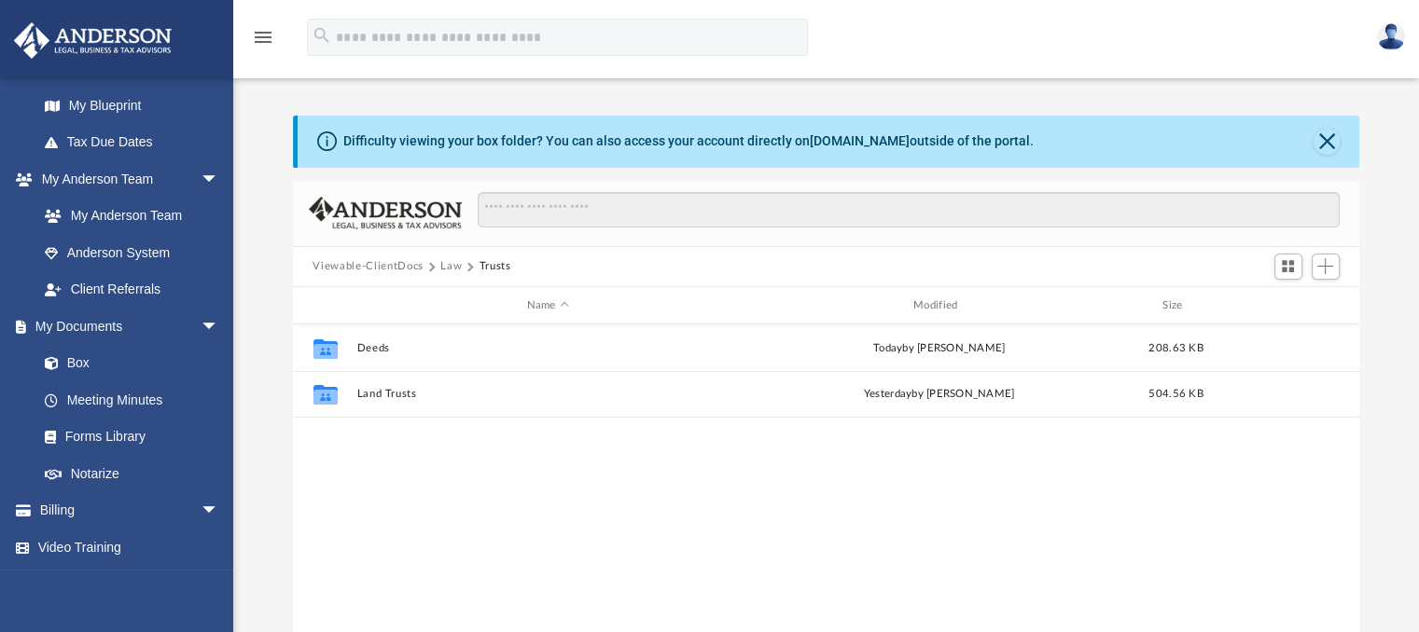
click at [342, 262] on button "Viewable-ClientDocs" at bounding box center [367, 266] width 110 height 17
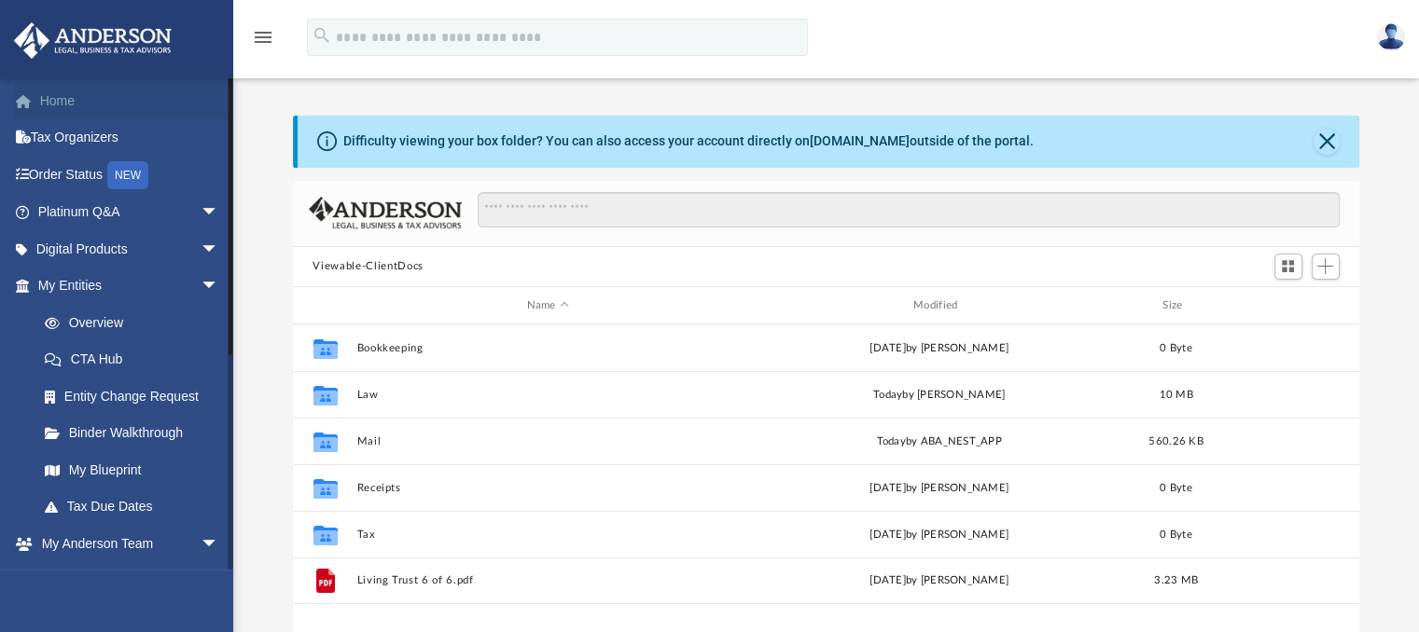
click at [62, 95] on link "Home" at bounding box center [130, 100] width 234 height 37
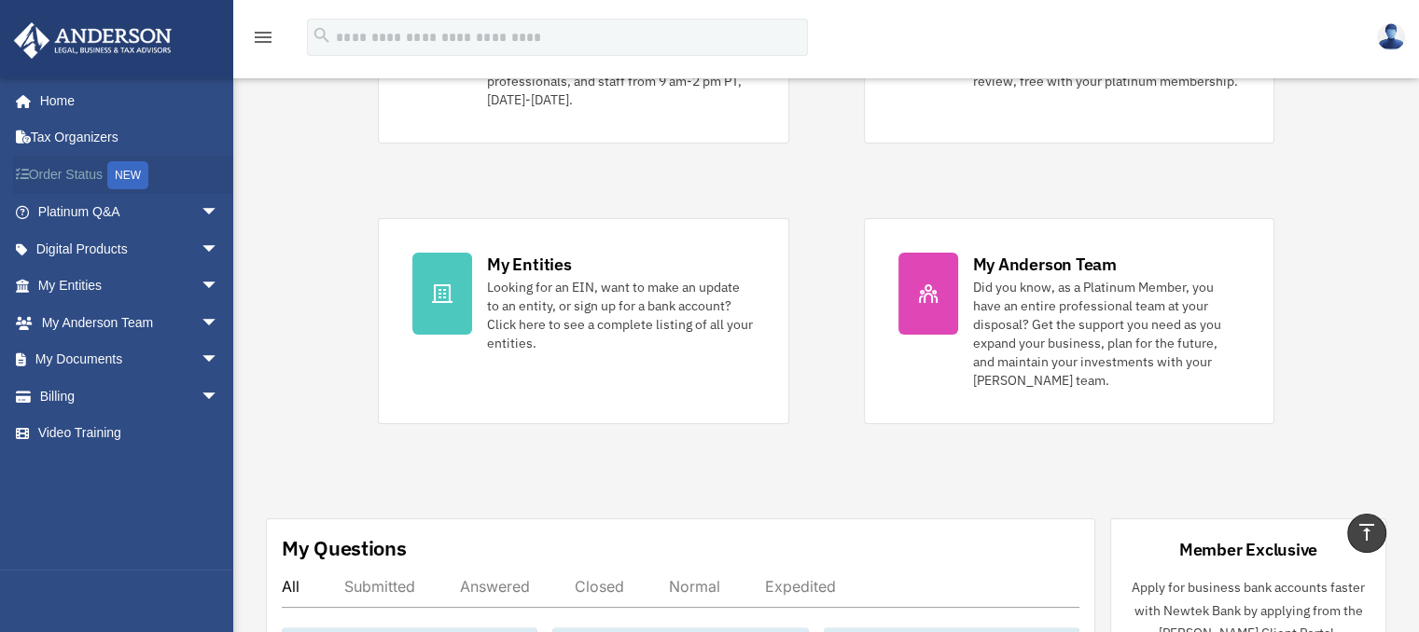
scroll to position [187, 0]
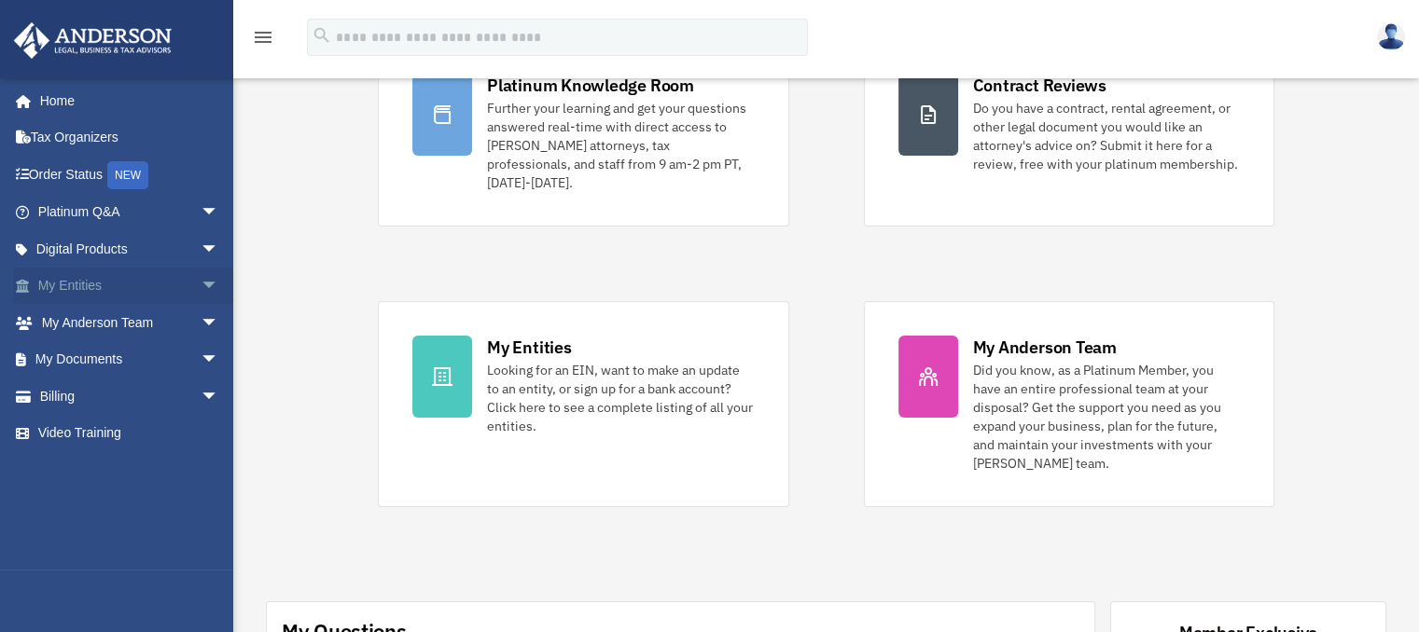
click at [82, 279] on link "My Entities arrow_drop_down" at bounding box center [130, 286] width 234 height 37
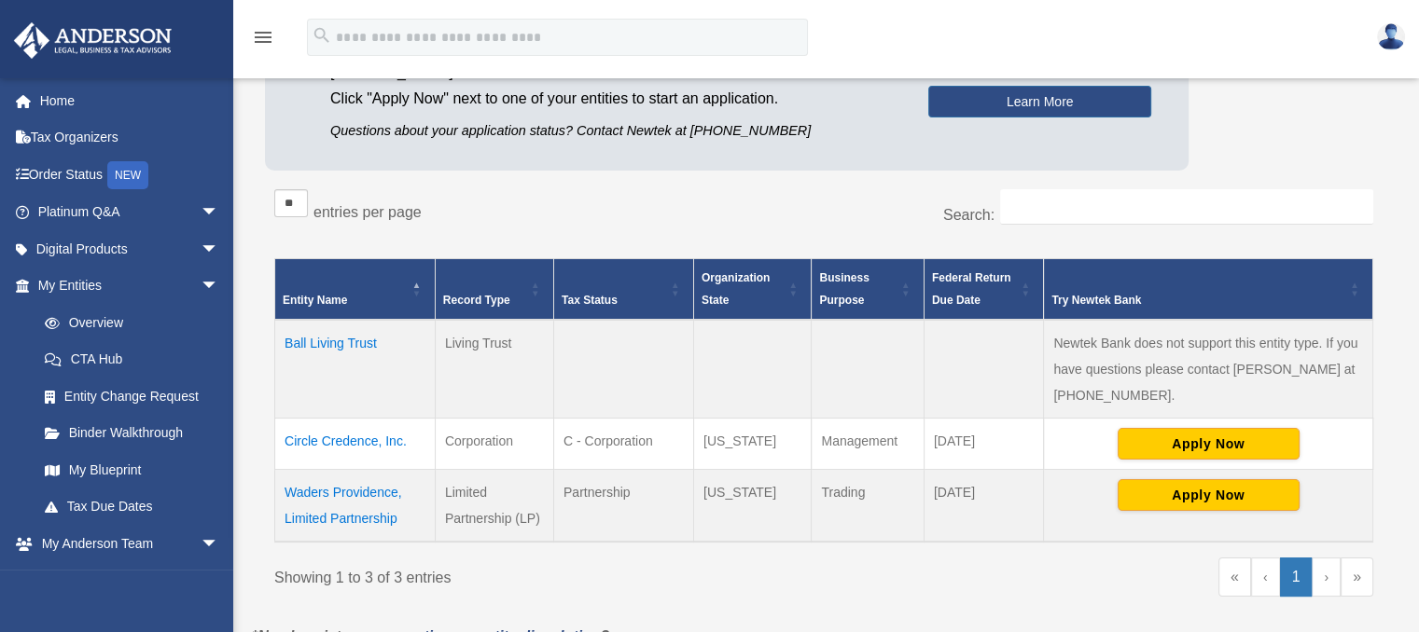
scroll to position [280, 0]
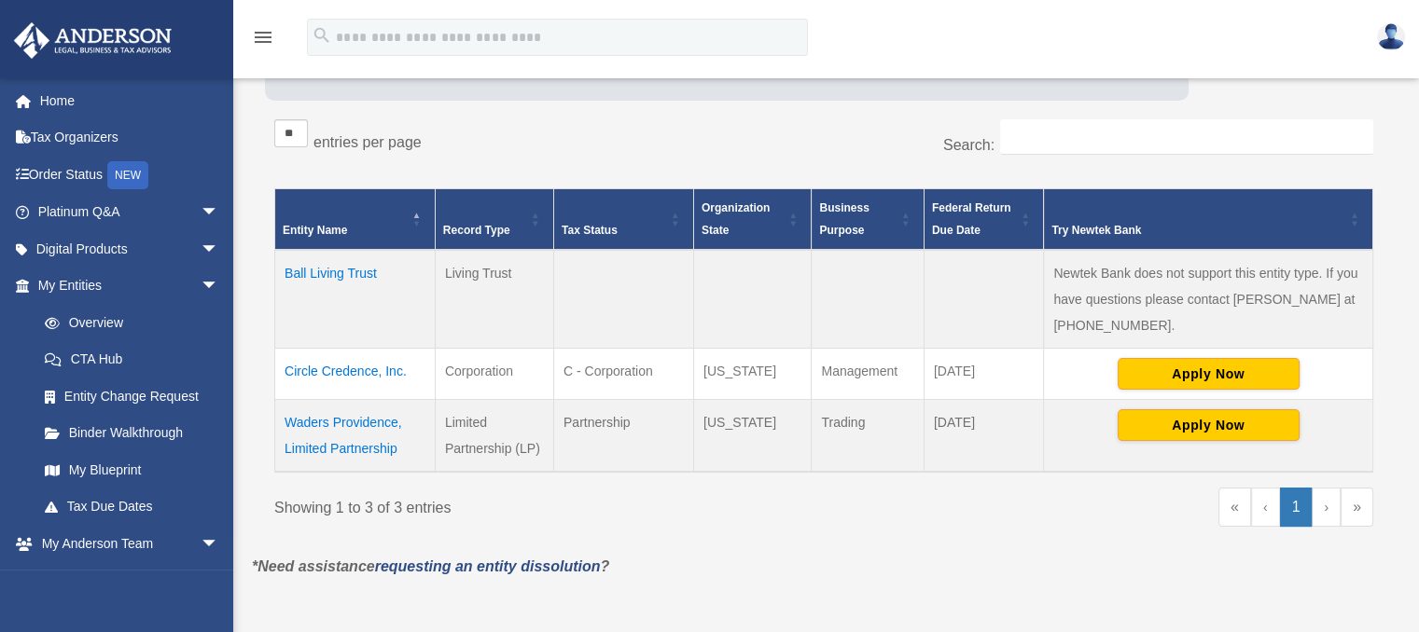
click at [334, 268] on td "Ball Living Trust" at bounding box center [355, 299] width 160 height 99
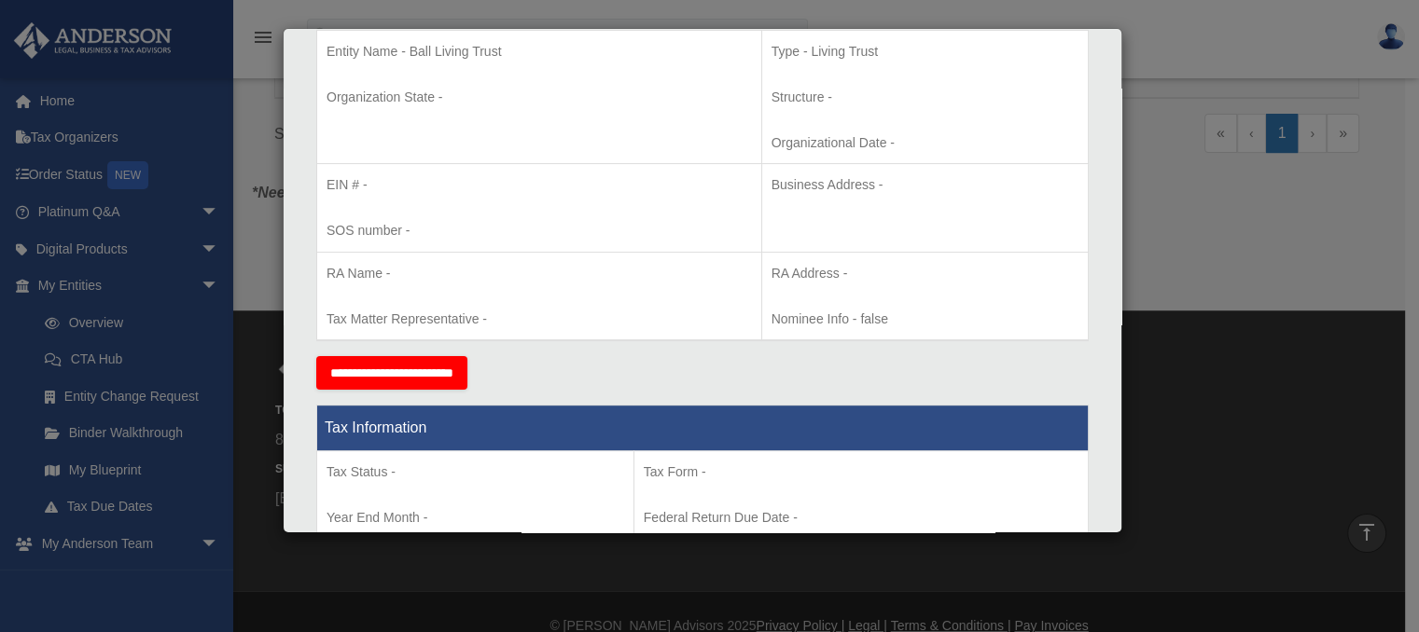
scroll to position [0, 0]
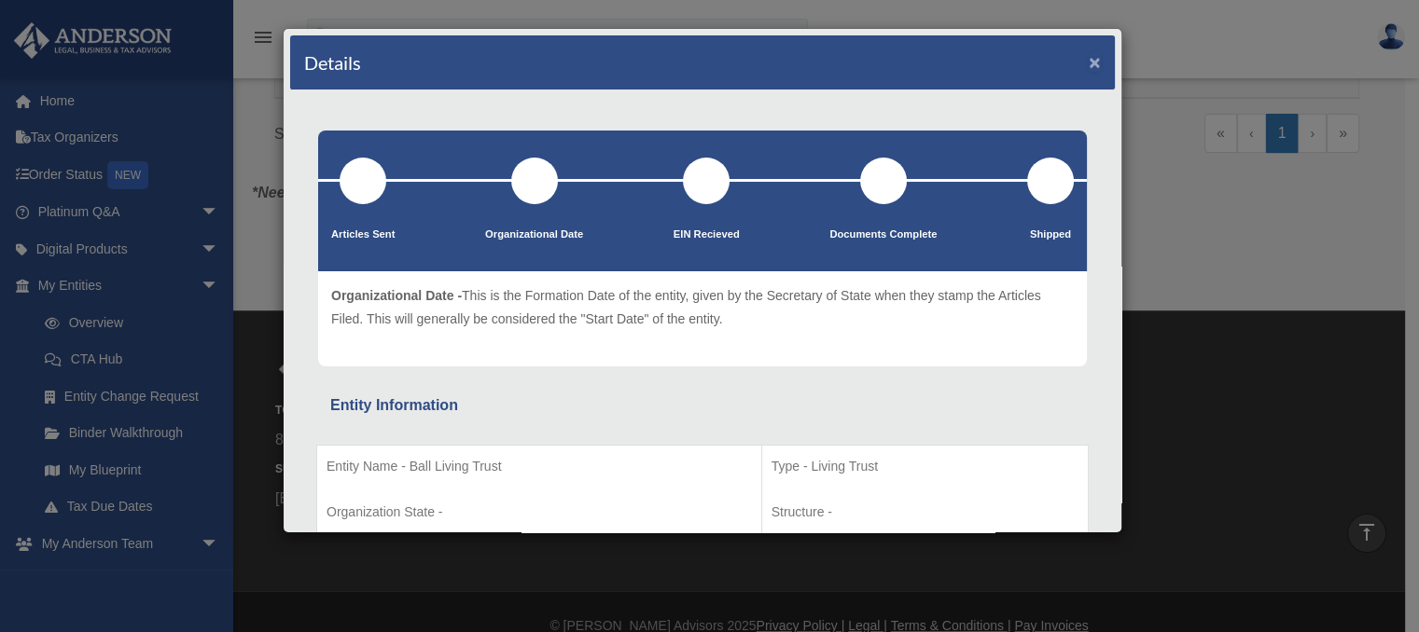
click at [1089, 58] on button "×" at bounding box center [1095, 62] width 12 height 20
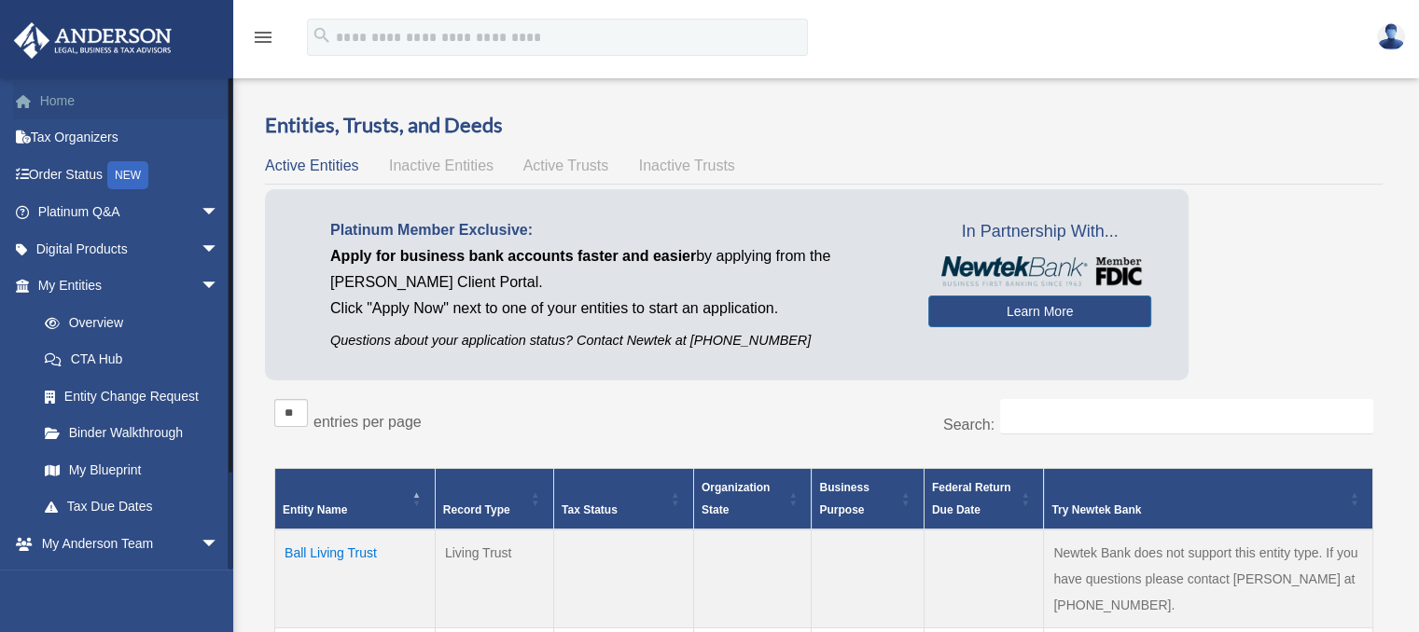
click at [63, 96] on link "Home" at bounding box center [130, 100] width 234 height 37
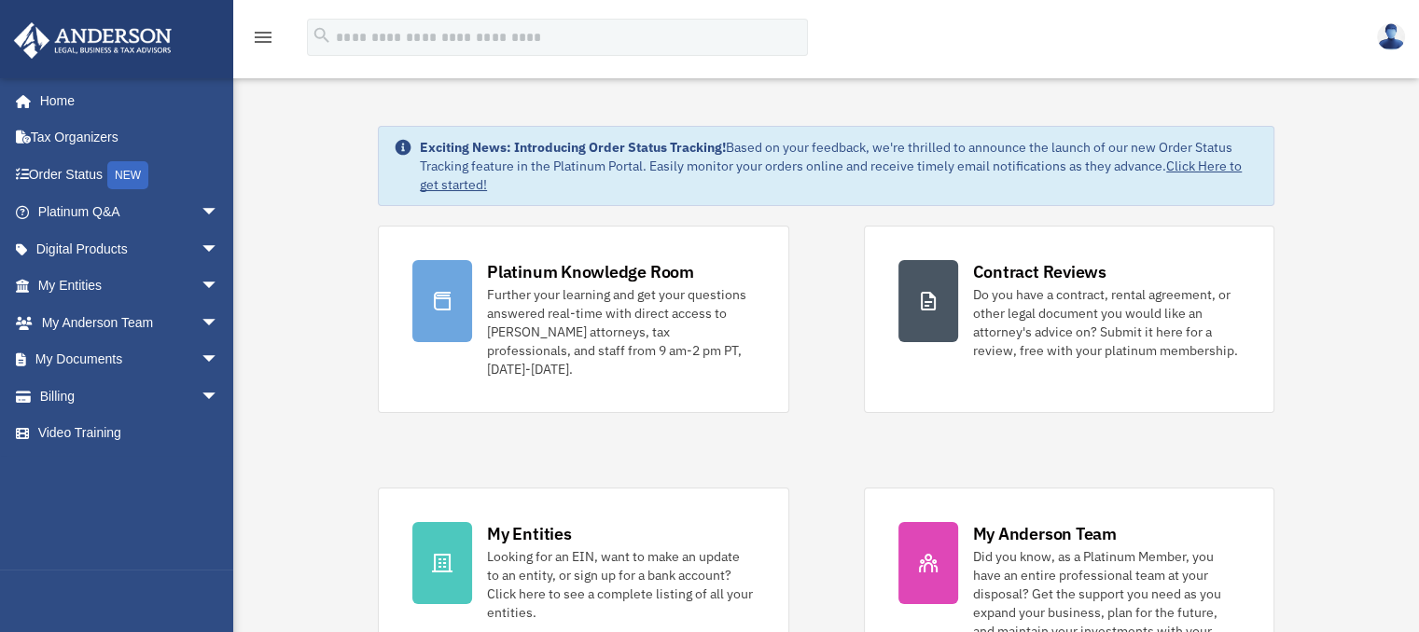
click at [1391, 36] on img at bounding box center [1391, 36] width 28 height 27
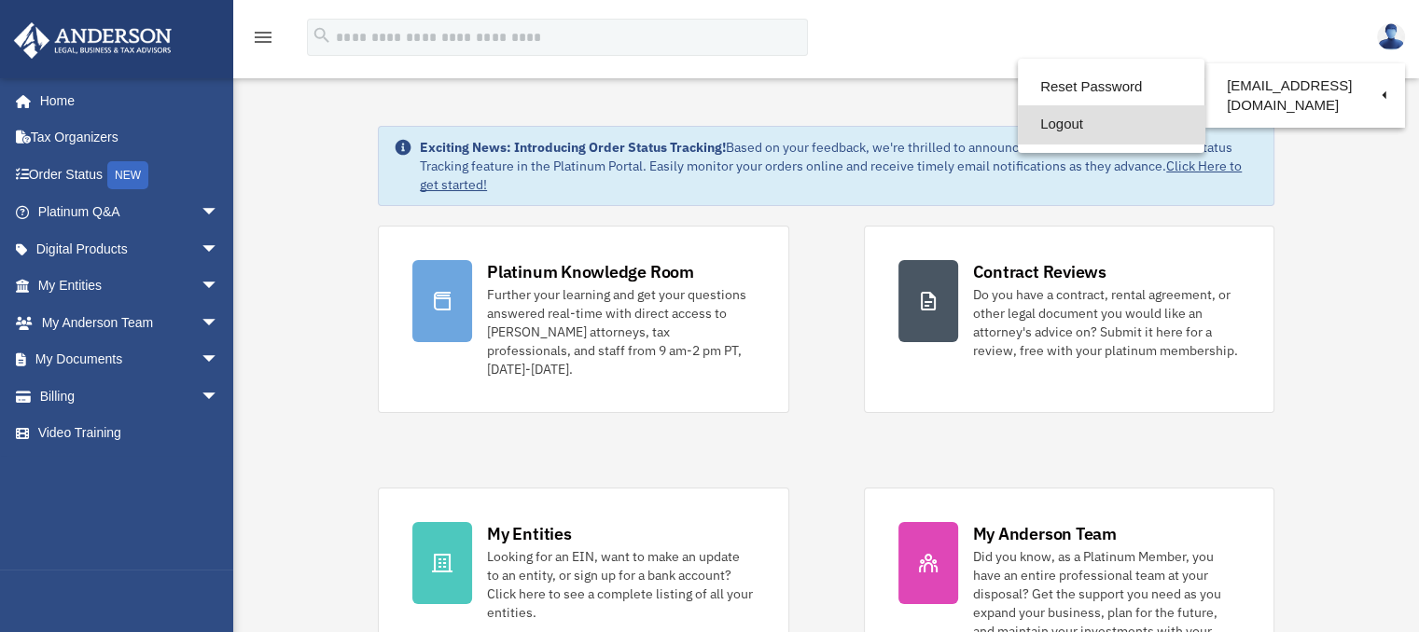
click at [1055, 122] on link "Logout" at bounding box center [1111, 124] width 187 height 38
